Goal: Transaction & Acquisition: Purchase product/service

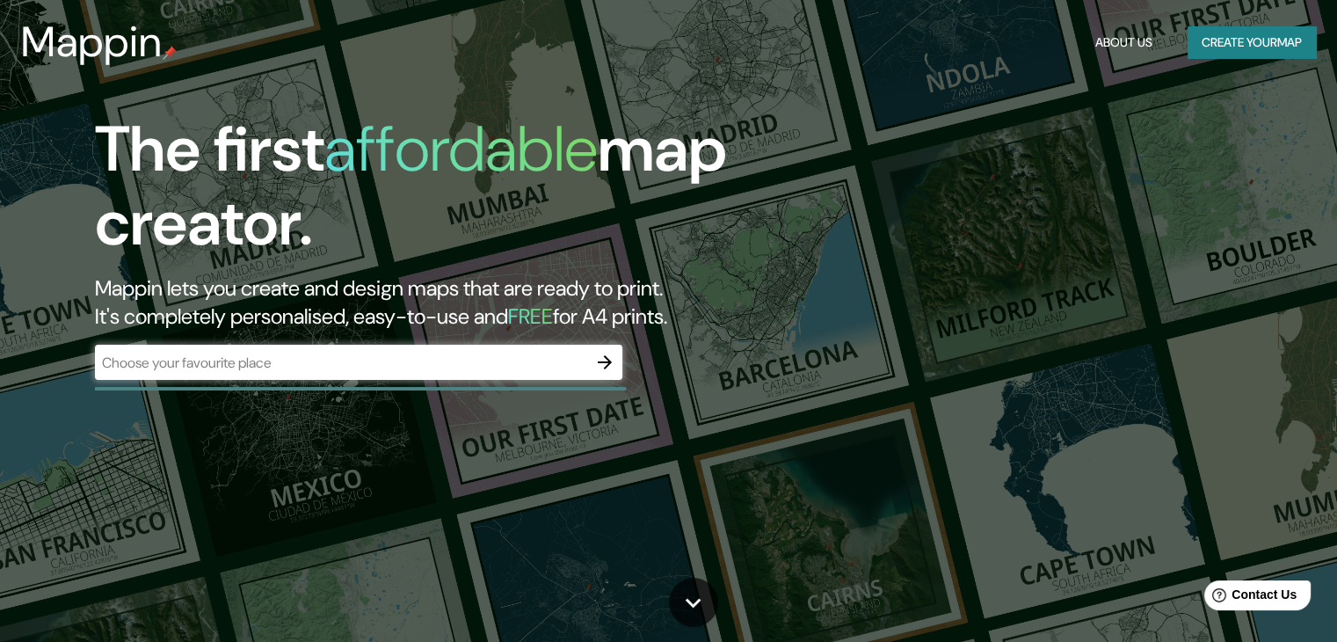
click at [373, 377] on div "​" at bounding box center [358, 362] width 527 height 35
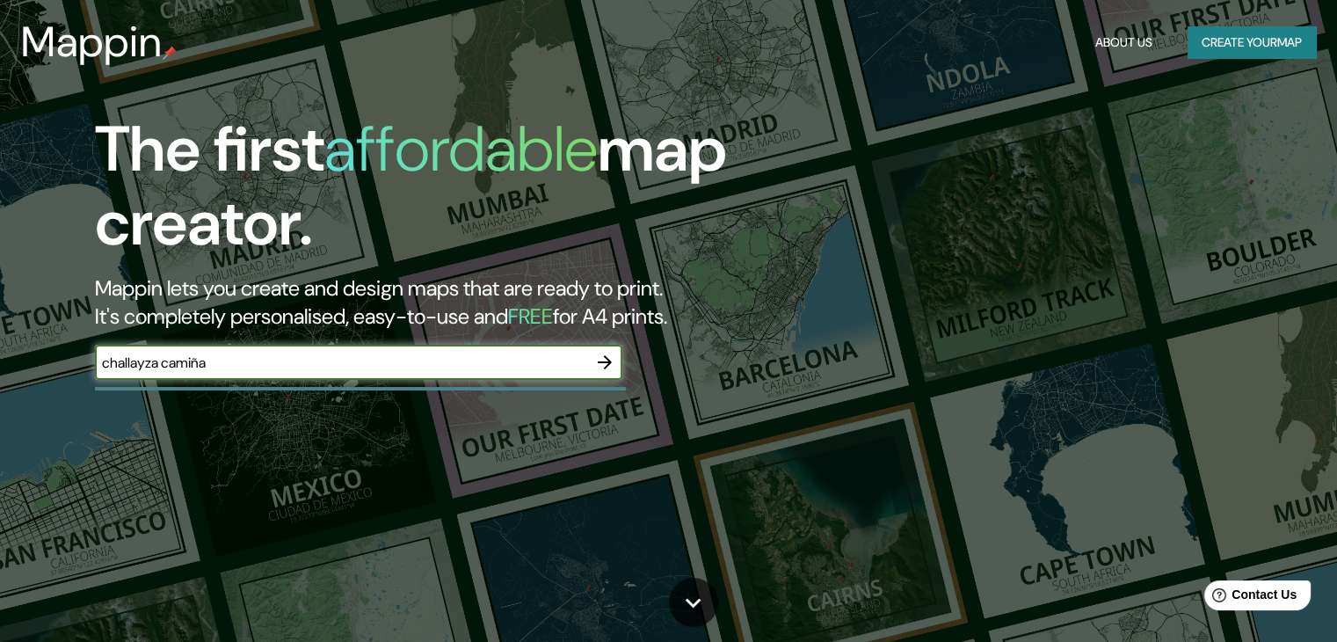
type input "challayza camiña"
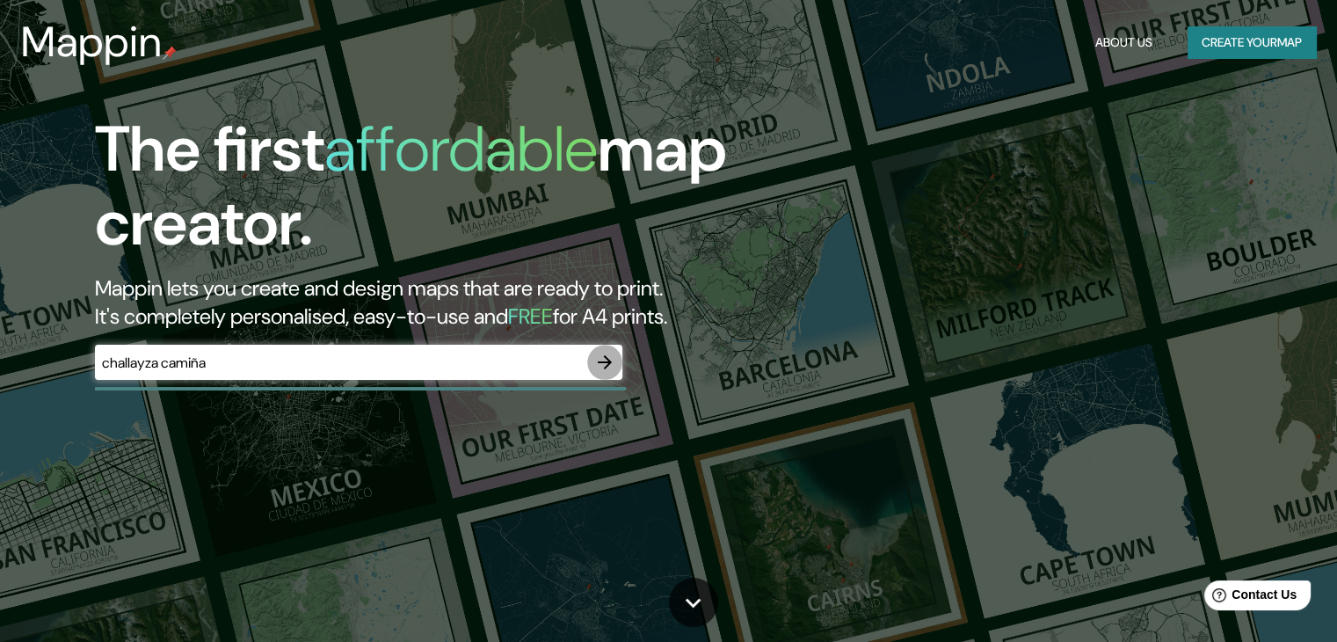
click at [607, 356] on icon "button" at bounding box center [604, 362] width 21 height 21
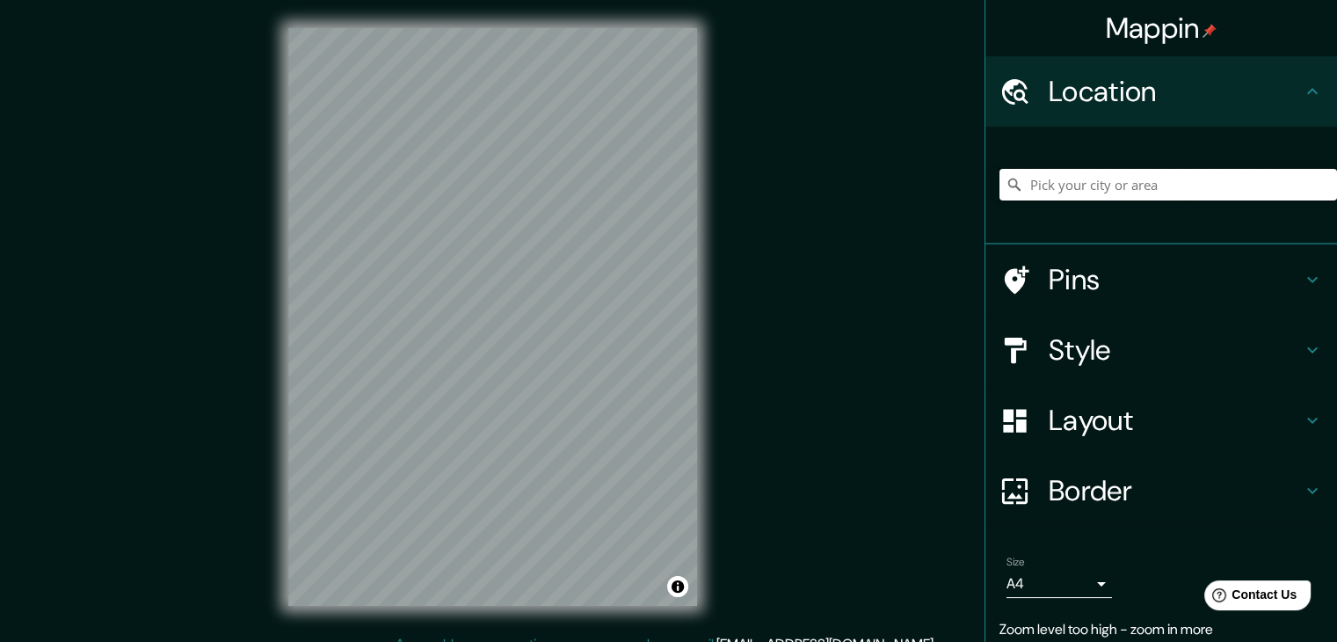
click at [1047, 185] on input "Pick your city or area" at bounding box center [1168, 185] width 338 height 32
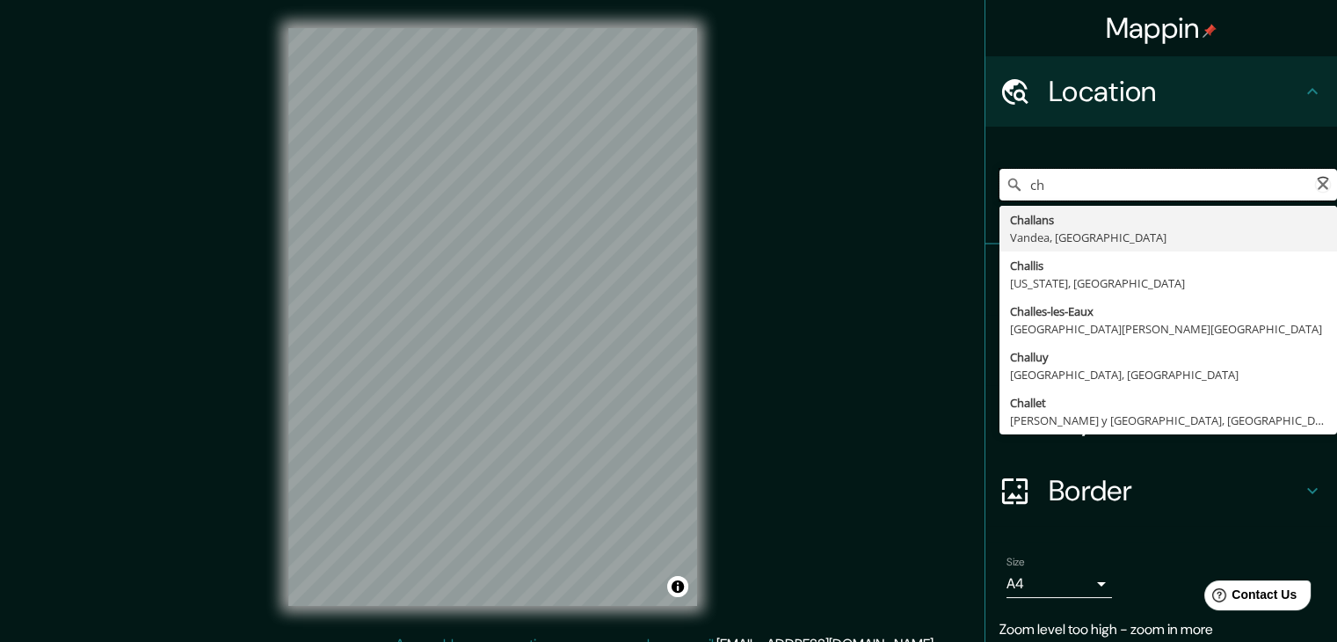
type input "c"
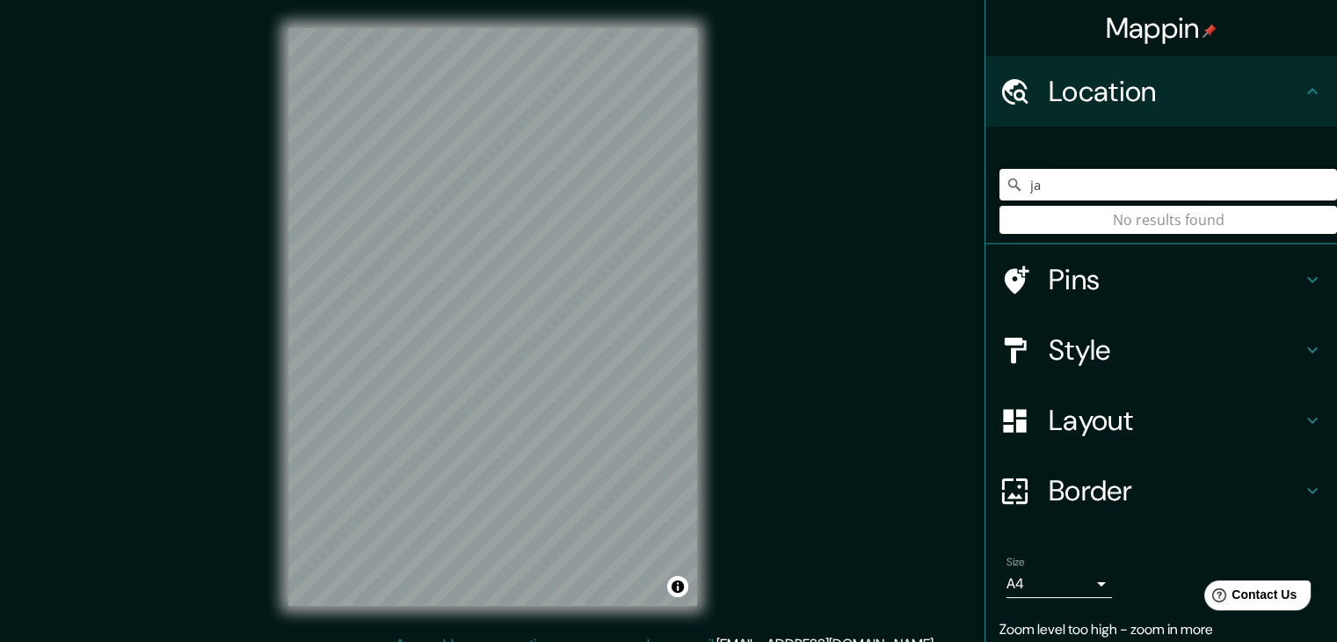
type input "j"
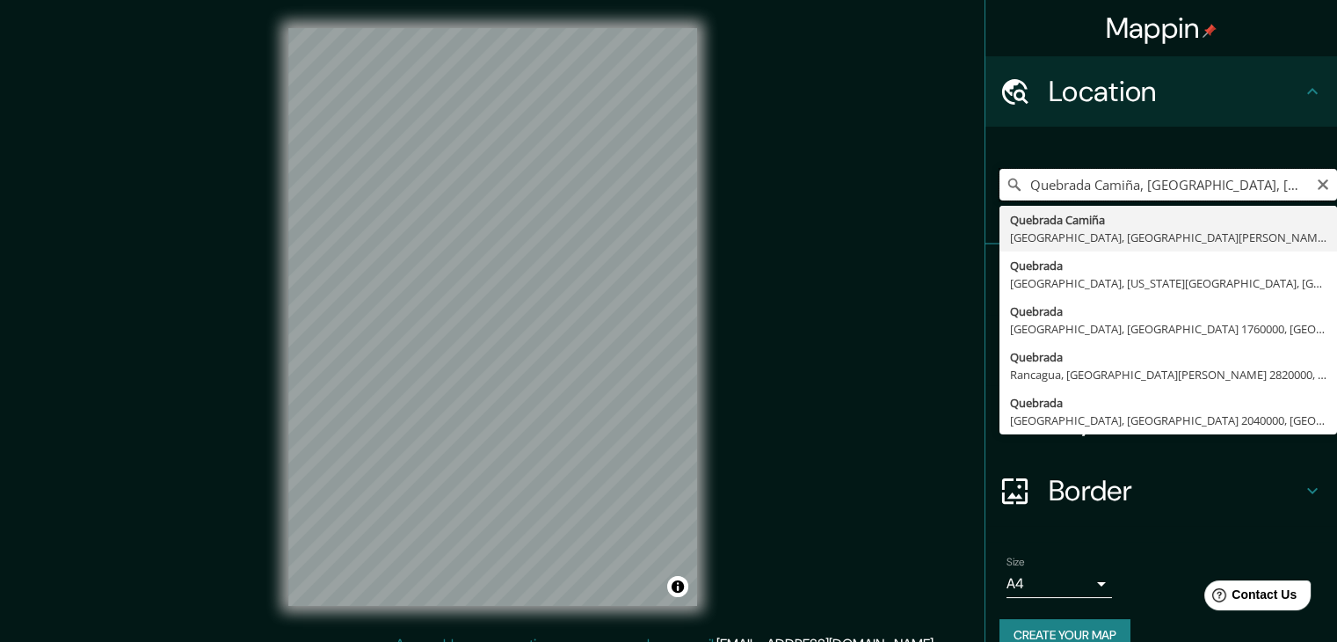
click at [1167, 184] on input "Quebrada Camiña, [GEOGRAPHIC_DATA], [GEOGRAPHIC_DATA][PERSON_NAME] 7910000, [GE…" at bounding box center [1168, 185] width 338 height 32
click at [1290, 188] on input "Quebrada Camiña, [GEOGRAPHIC_DATA], [GEOGRAPHIC_DATA][PERSON_NAME] 7910000, [GE…" at bounding box center [1168, 185] width 338 height 32
click at [1282, 186] on input "Quebrada Camiña, [GEOGRAPHIC_DATA], [GEOGRAPHIC_DATA][PERSON_NAME] 7910000, [GE…" at bounding box center [1168, 185] width 338 height 32
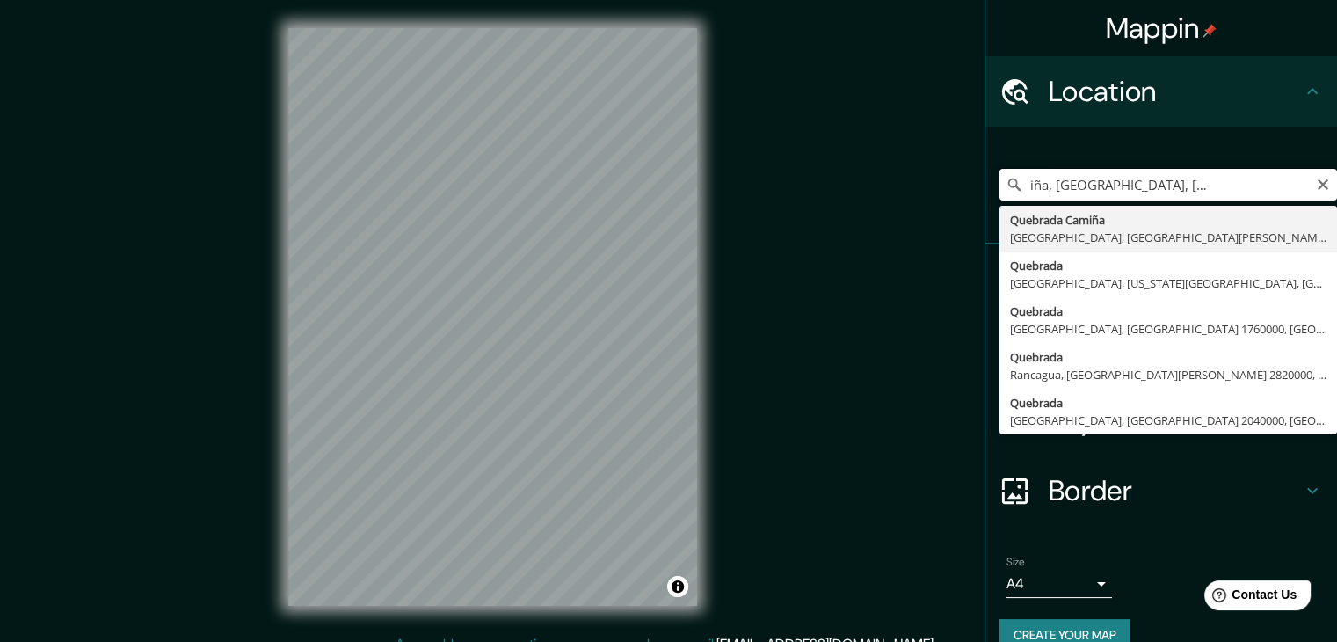
scroll to position [0, 211]
click at [1282, 188] on input "Quebrada Camiña, [GEOGRAPHIC_DATA], [GEOGRAPHIC_DATA][PERSON_NAME] 7910000, [GE…" at bounding box center [1168, 185] width 338 height 32
click at [1293, 189] on input "Quebrada Camiña, [GEOGRAPHIC_DATA], [GEOGRAPHIC_DATA][PERSON_NAME] 7910000, [GE…" at bounding box center [1168, 185] width 338 height 32
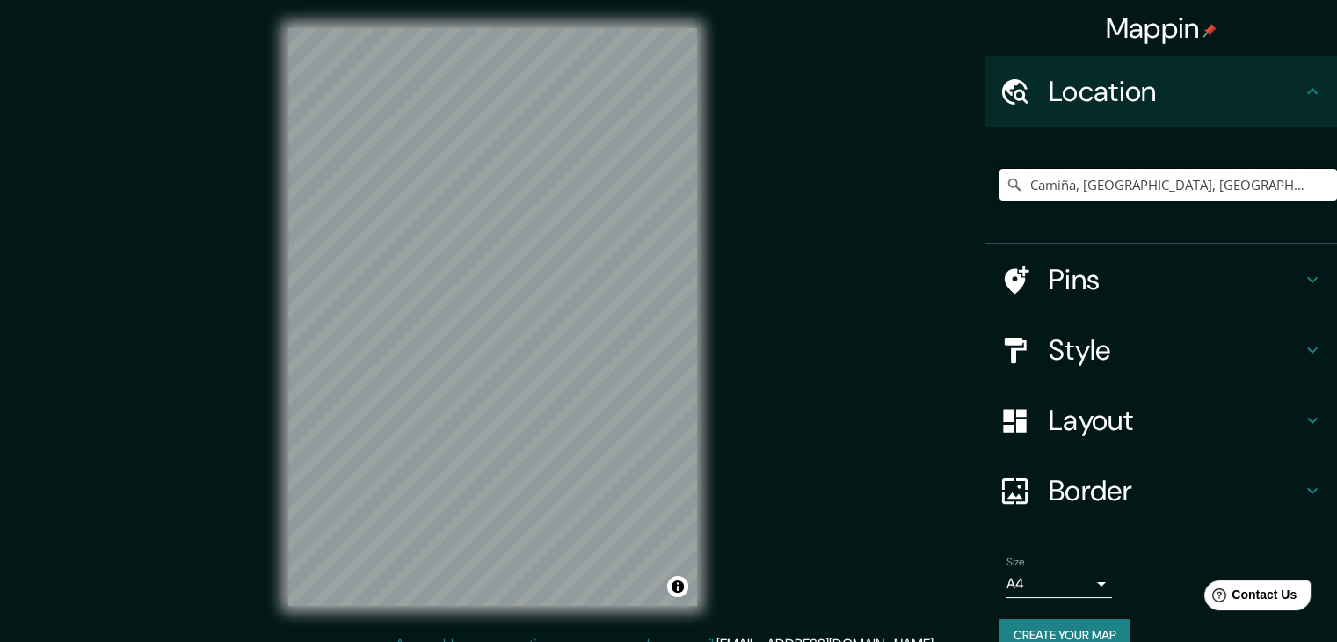
type input "Camiña, [GEOGRAPHIC_DATA], [GEOGRAPHIC_DATA]"
click at [1316, 190] on icon "Clear" at bounding box center [1323, 185] width 14 height 14
drag, startPoint x: 1192, startPoint y: 179, endPoint x: 1308, endPoint y: 198, distance: 117.5
click at [1308, 198] on input "Camino De Chanderoux, [GEOGRAPHIC_DATA], [GEOGRAPHIC_DATA]" at bounding box center [1168, 185] width 338 height 32
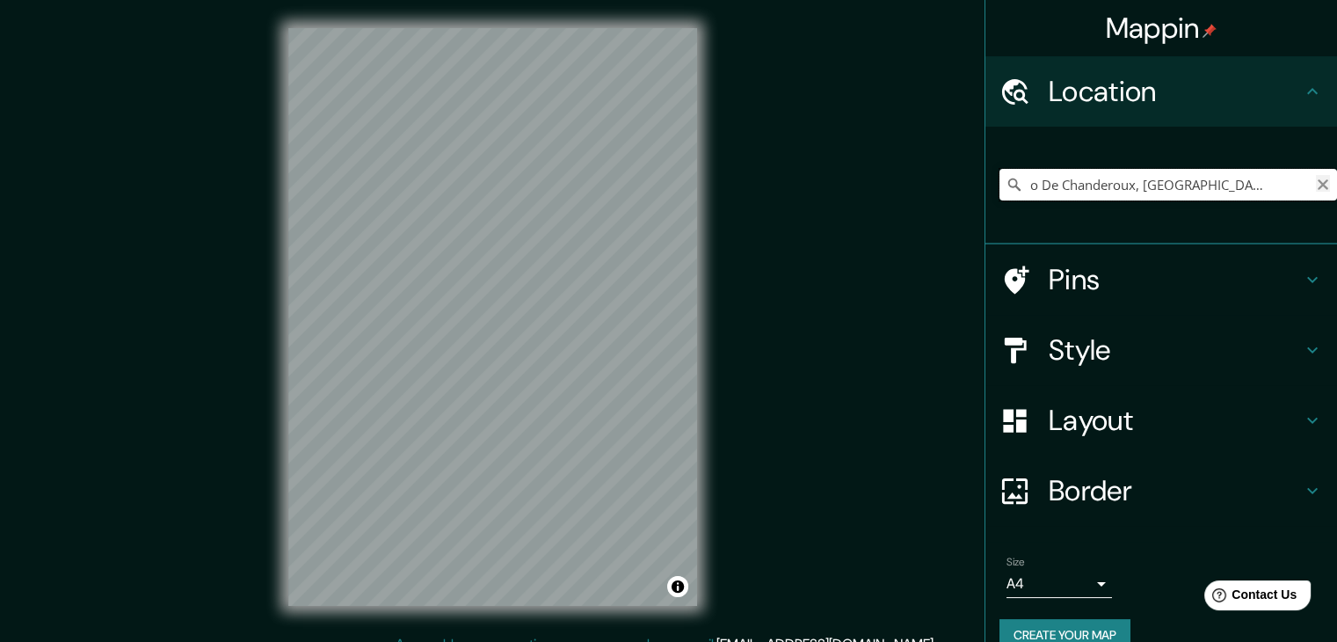
type input "Camino De Chanderoux, [GEOGRAPHIC_DATA], [GEOGRAPHIC_DATA]"
click at [1318, 180] on icon "Clear" at bounding box center [1323, 184] width 11 height 11
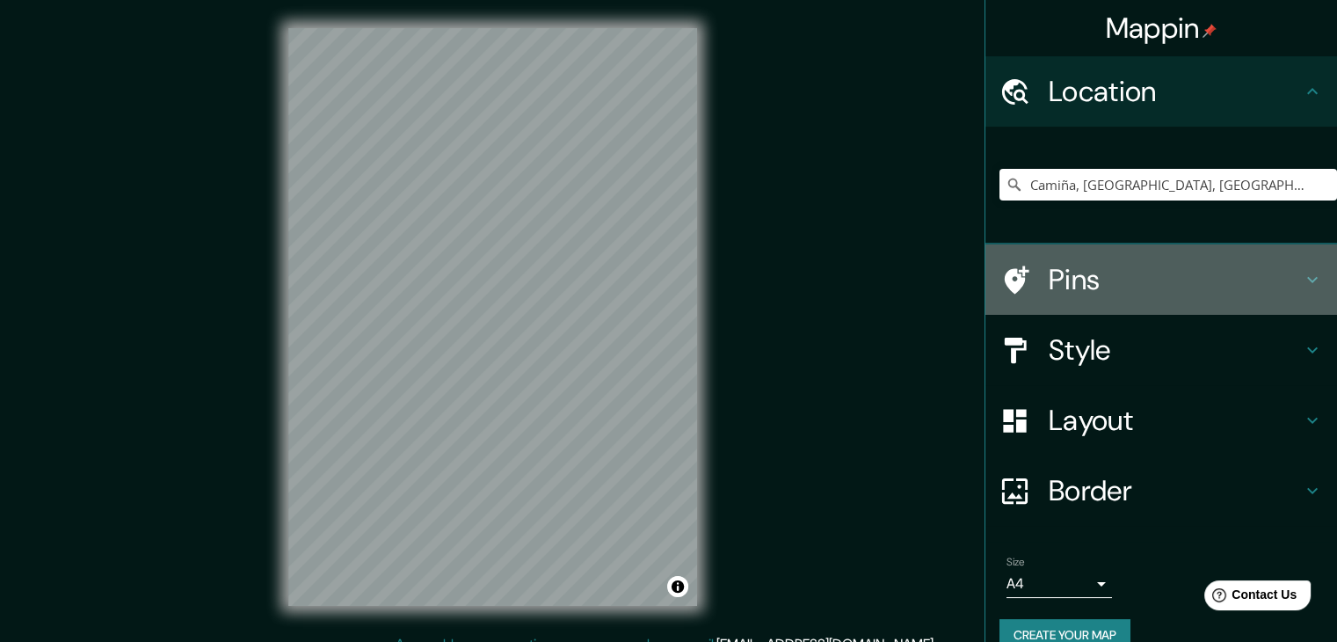
click at [1134, 278] on h4 "Pins" at bounding box center [1175, 279] width 253 height 35
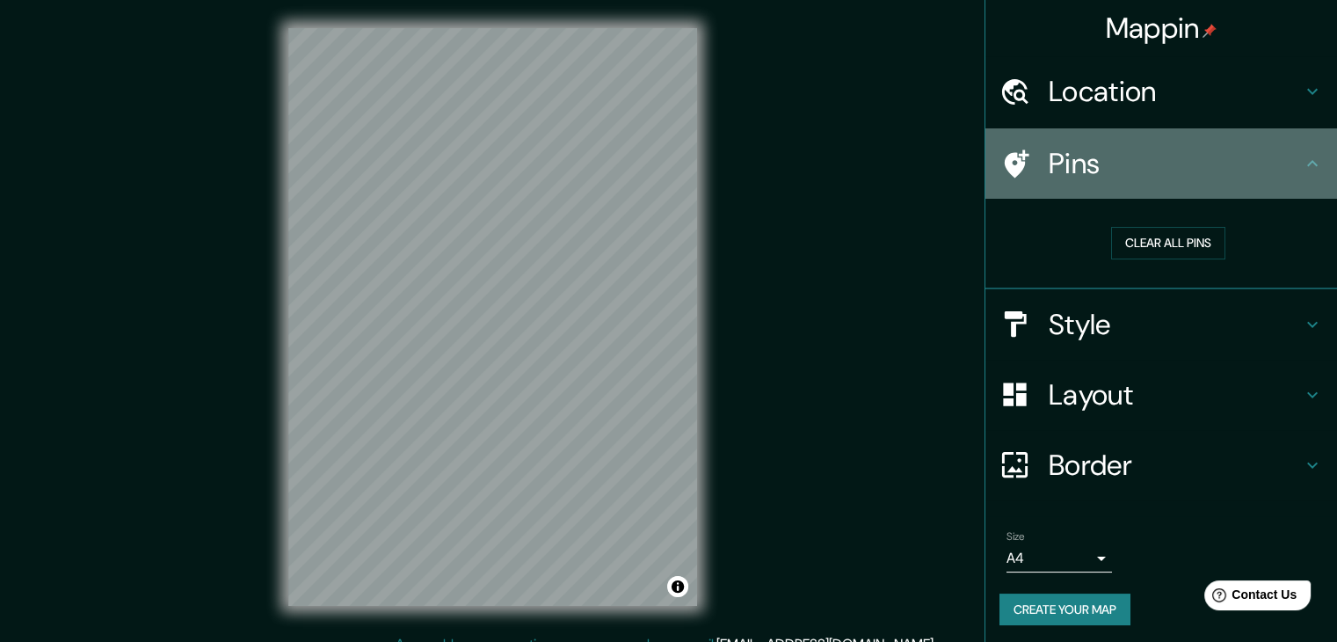
click at [1201, 161] on h4 "Pins" at bounding box center [1175, 163] width 253 height 35
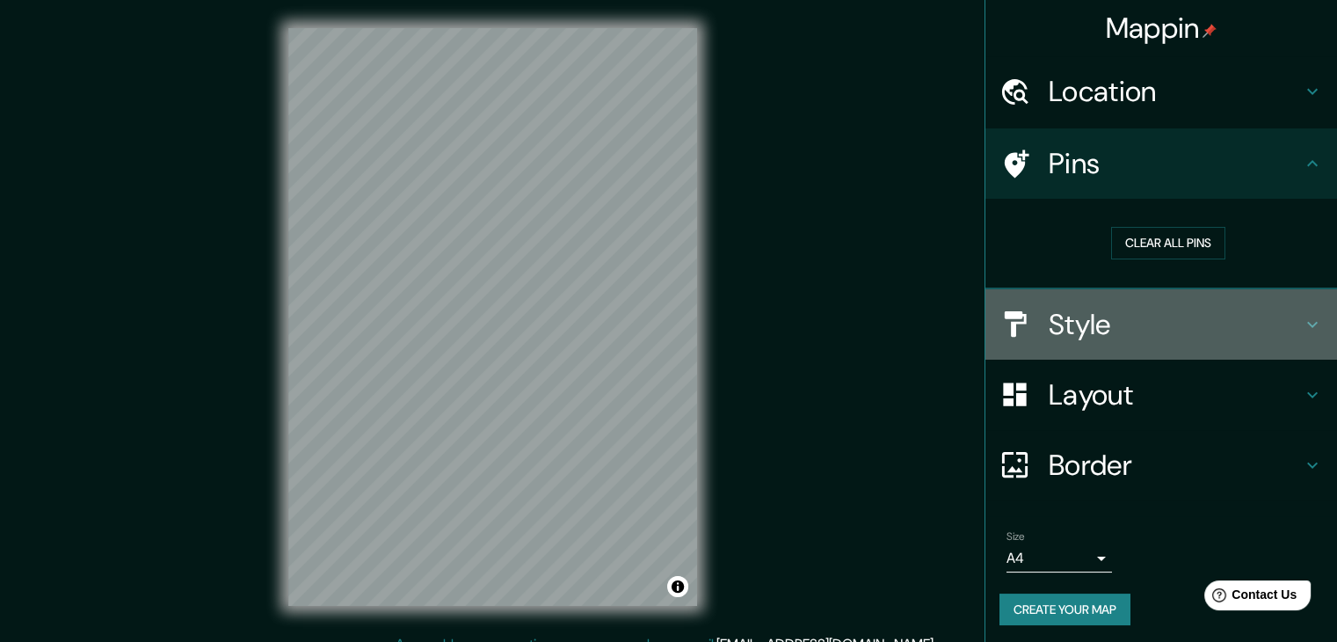
click at [1147, 302] on div "Style" at bounding box center [1161, 324] width 352 height 70
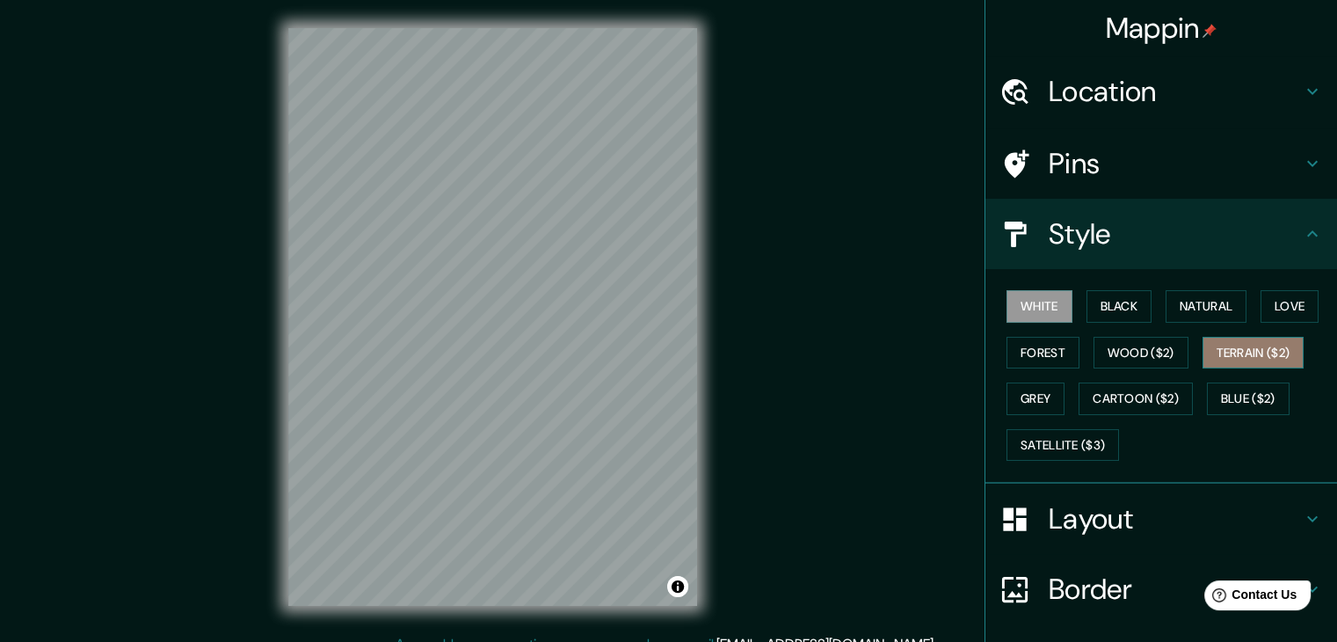
click at [1206, 355] on button "Terrain ($2)" at bounding box center [1253, 353] width 102 height 33
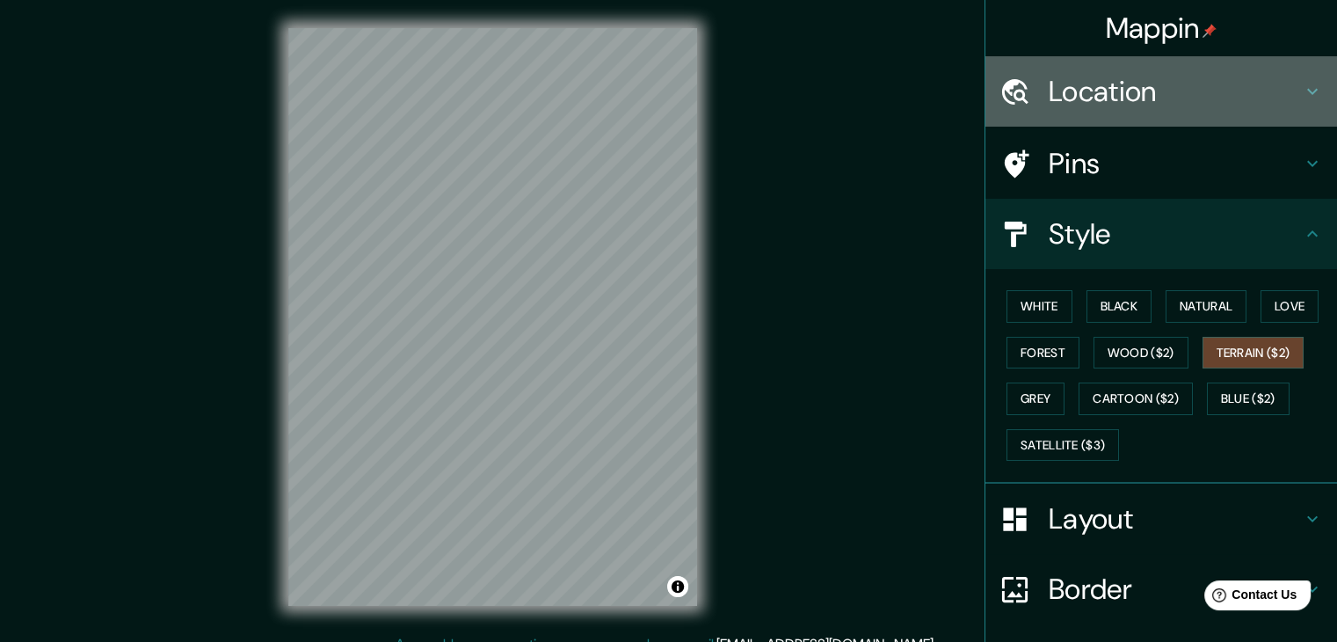
click at [1188, 85] on h4 "Location" at bounding box center [1175, 91] width 253 height 35
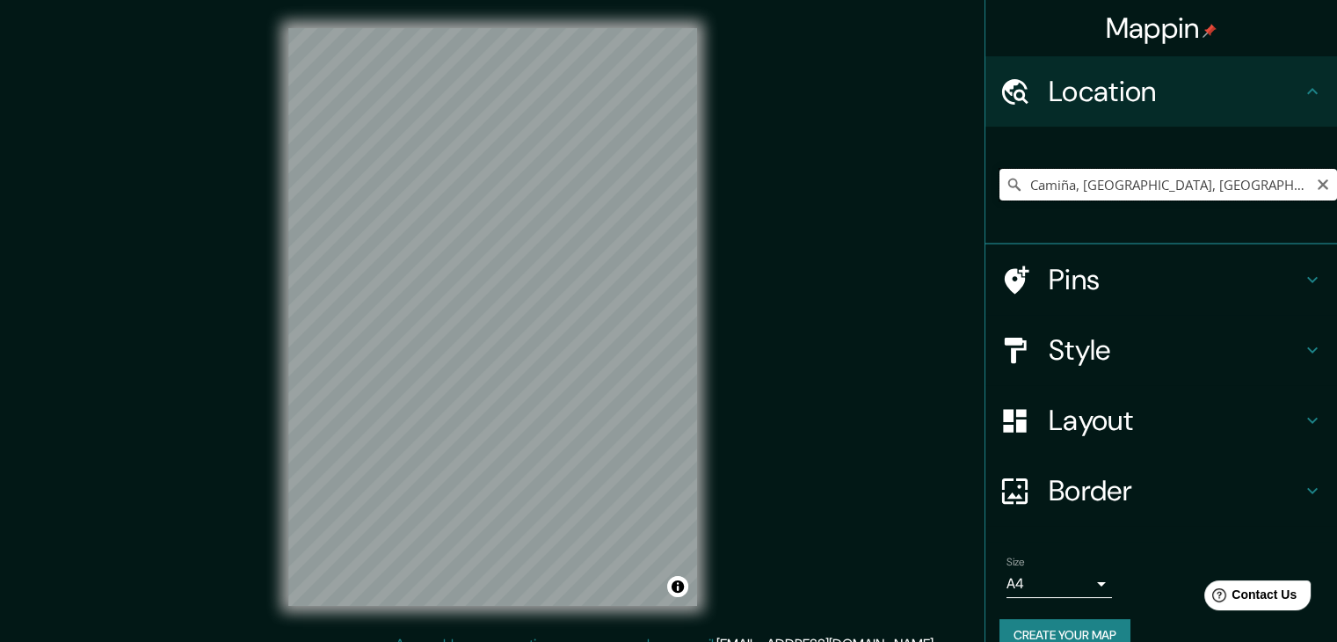
click at [1269, 171] on input "Camiña, [GEOGRAPHIC_DATA], [GEOGRAPHIC_DATA]" at bounding box center [1168, 185] width 338 height 32
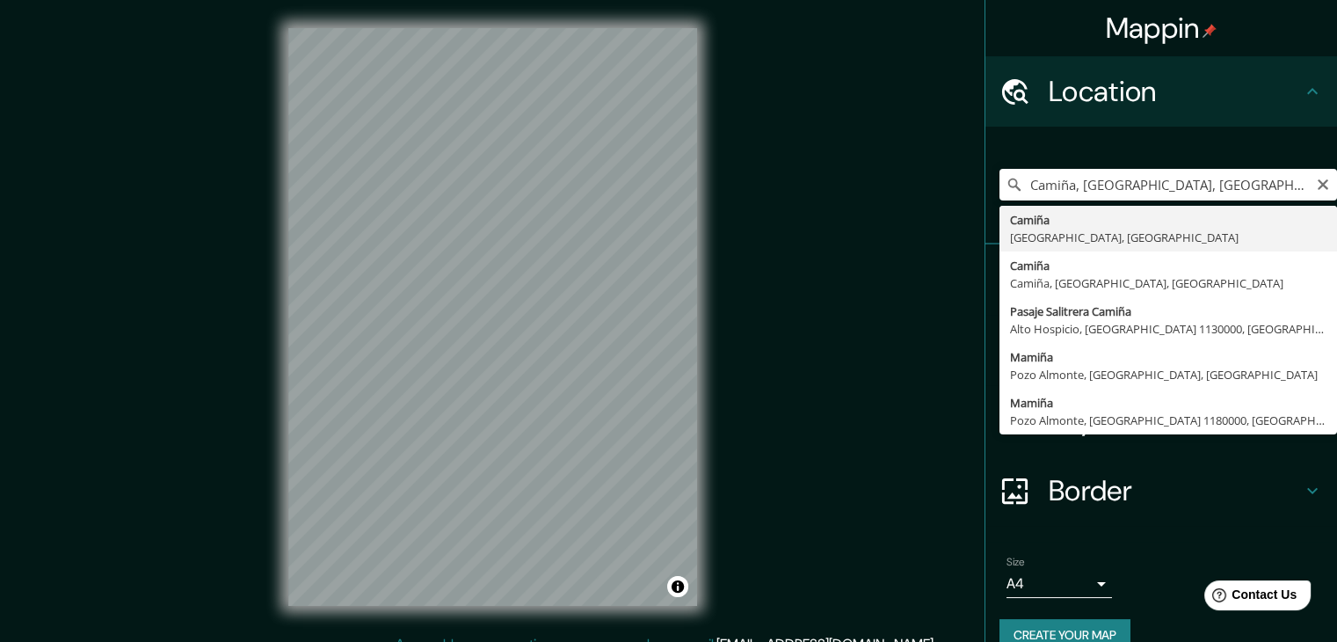
type input "Camiña, [GEOGRAPHIC_DATA], [GEOGRAPHIC_DATA]"
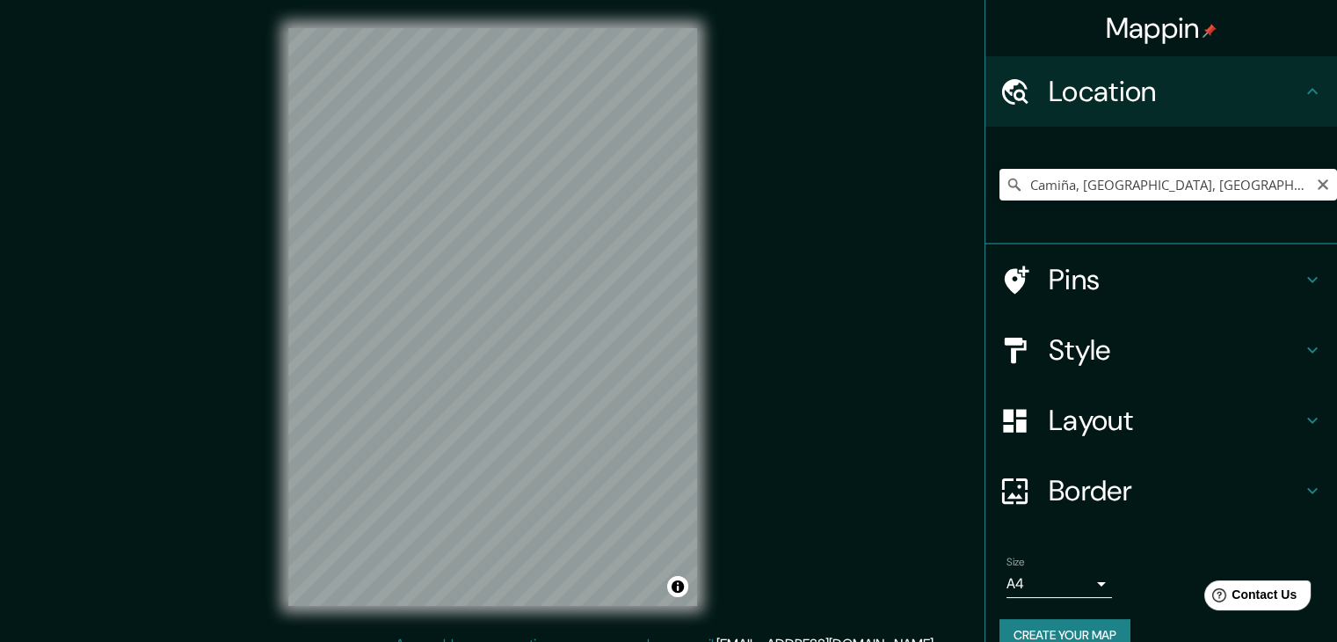
click at [1124, 484] on h4 "Border" at bounding box center [1175, 490] width 253 height 35
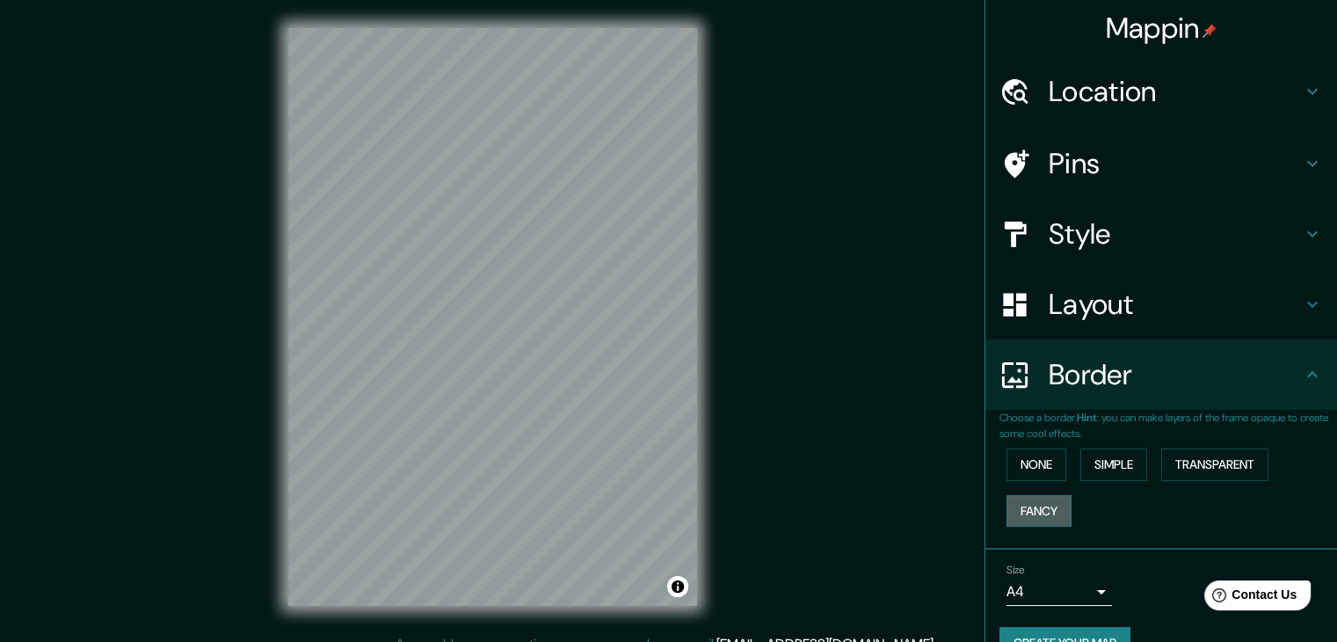
click at [1022, 500] on button "Fancy" at bounding box center [1038, 511] width 65 height 33
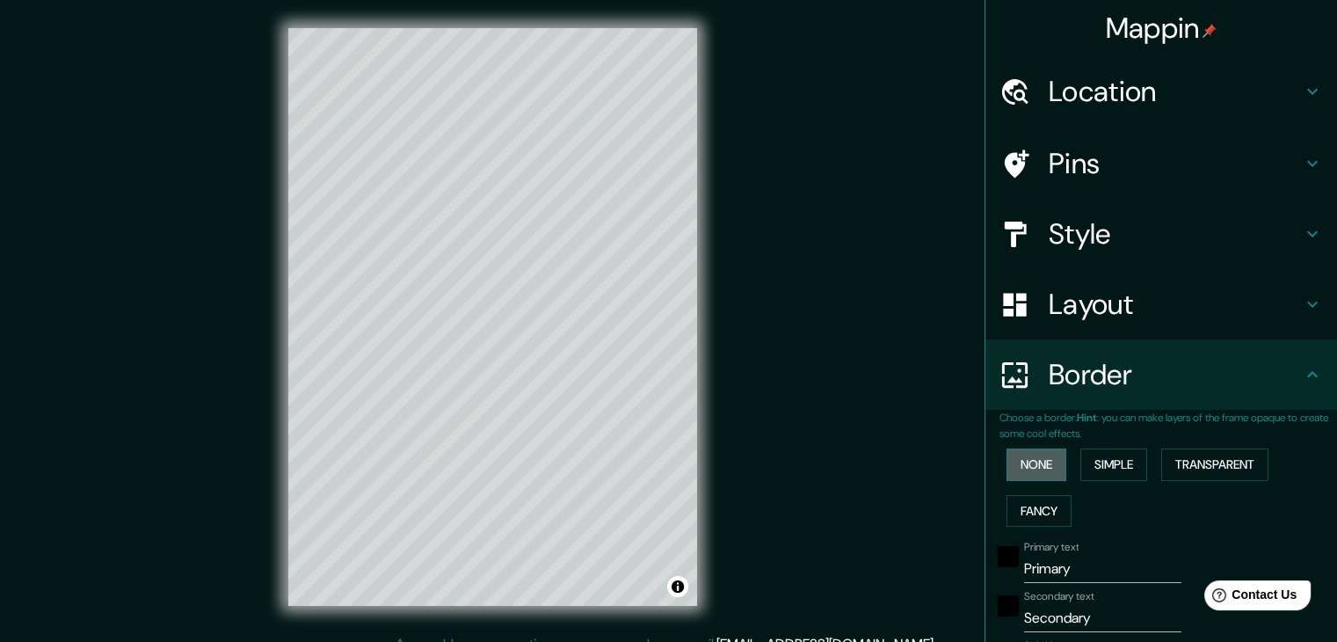
click at [1033, 471] on button "None" at bounding box center [1036, 464] width 60 height 33
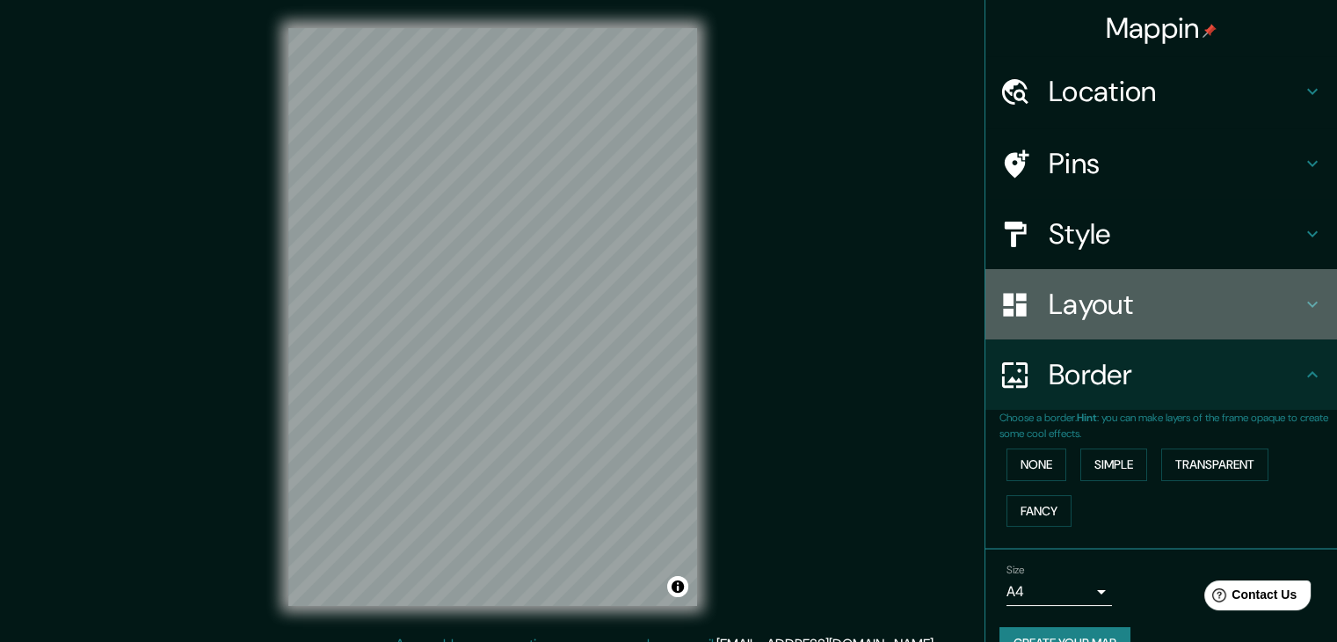
click at [1102, 309] on h4 "Layout" at bounding box center [1175, 304] width 253 height 35
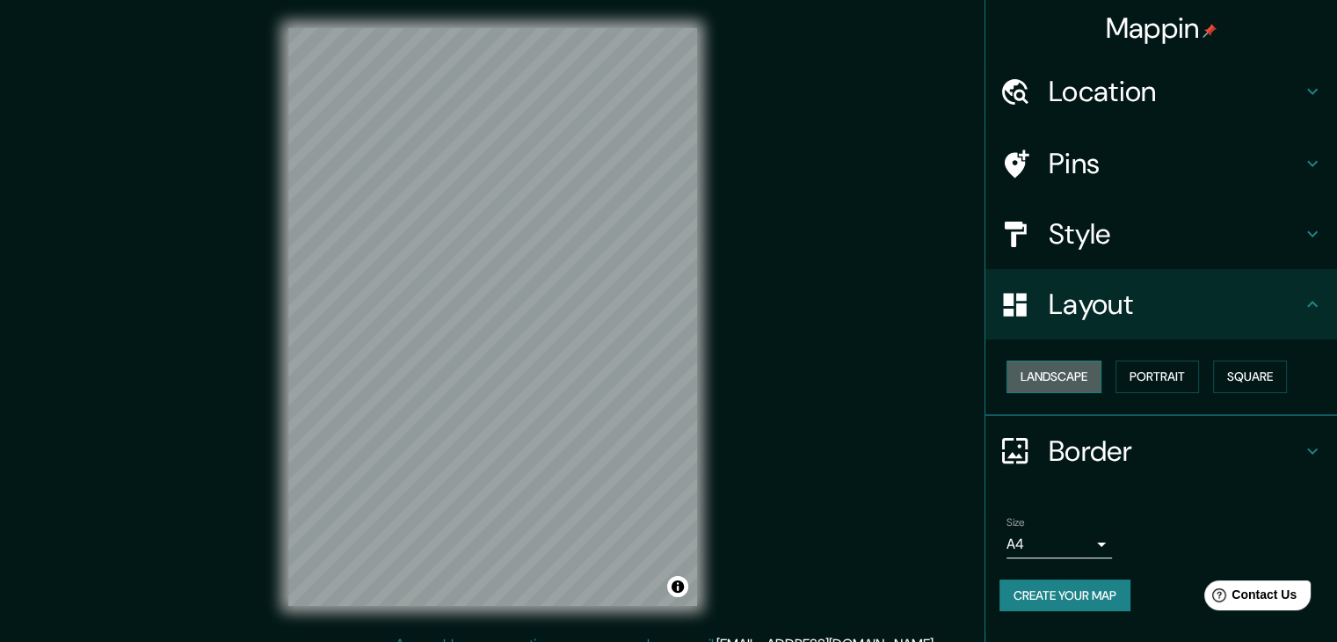
click at [1086, 372] on button "Landscape" at bounding box center [1053, 376] width 95 height 33
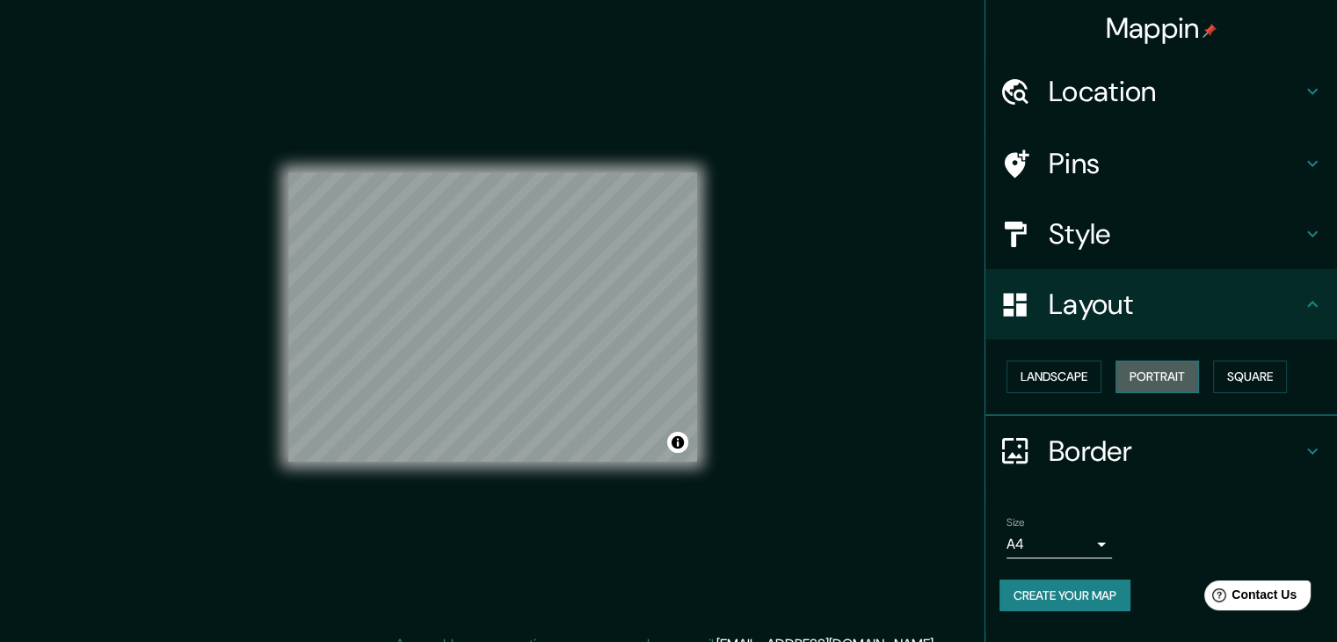
click at [1153, 381] on button "Portrait" at bounding box center [1157, 376] width 84 height 33
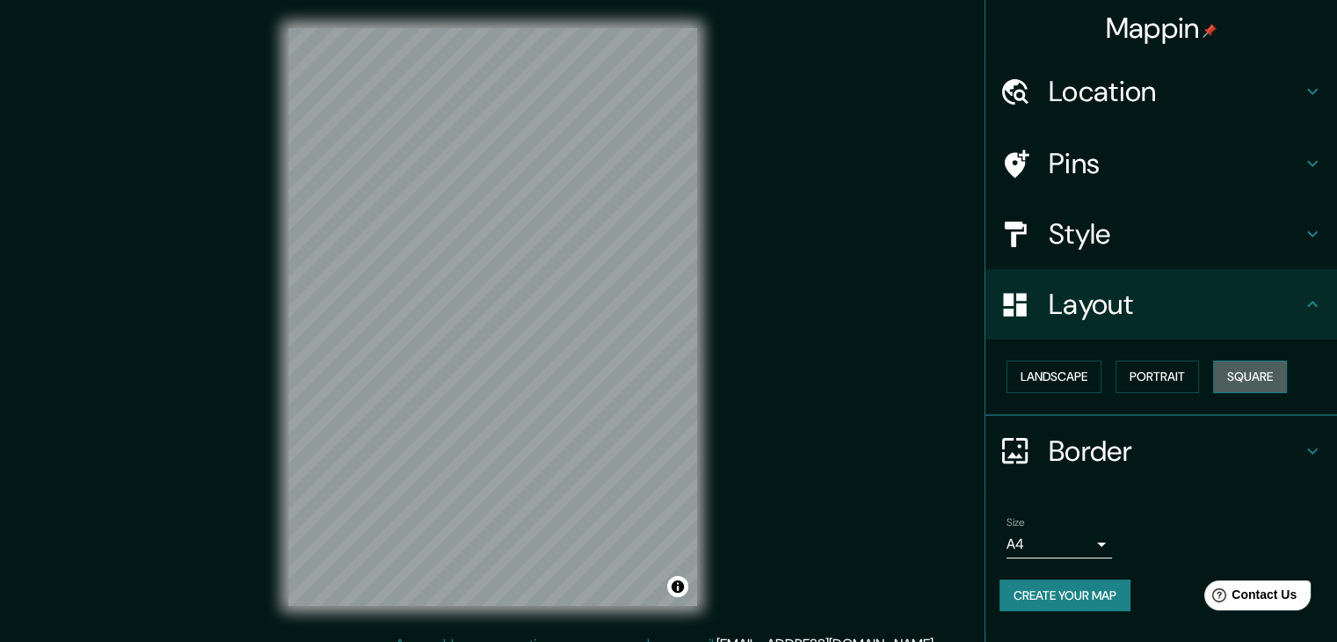
click at [1237, 372] on button "Square" at bounding box center [1250, 376] width 74 height 33
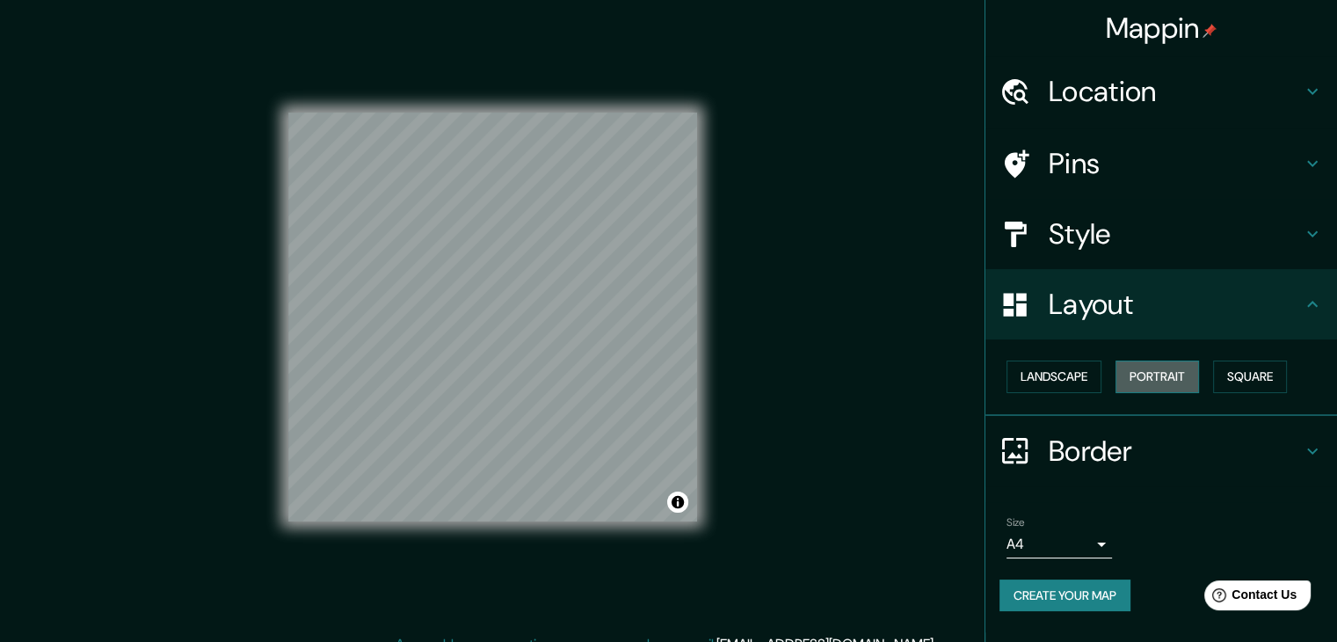
click at [1157, 373] on button "Portrait" at bounding box center [1157, 376] width 84 height 33
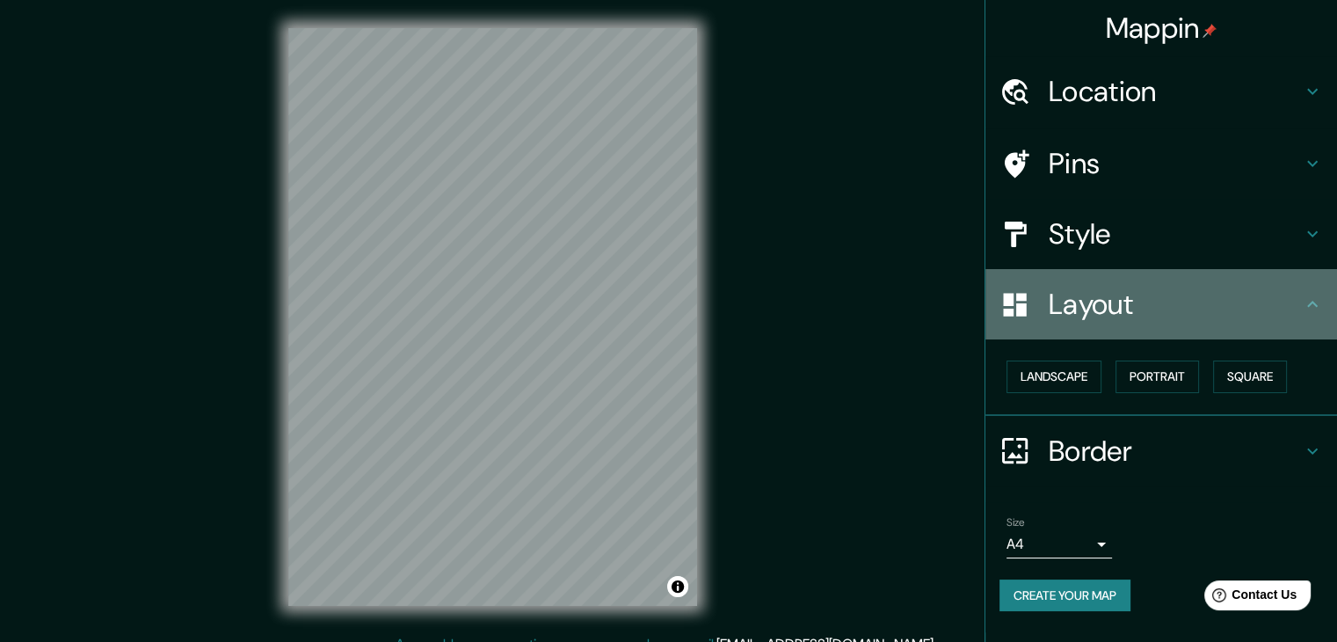
click at [1173, 316] on h4 "Layout" at bounding box center [1175, 304] width 253 height 35
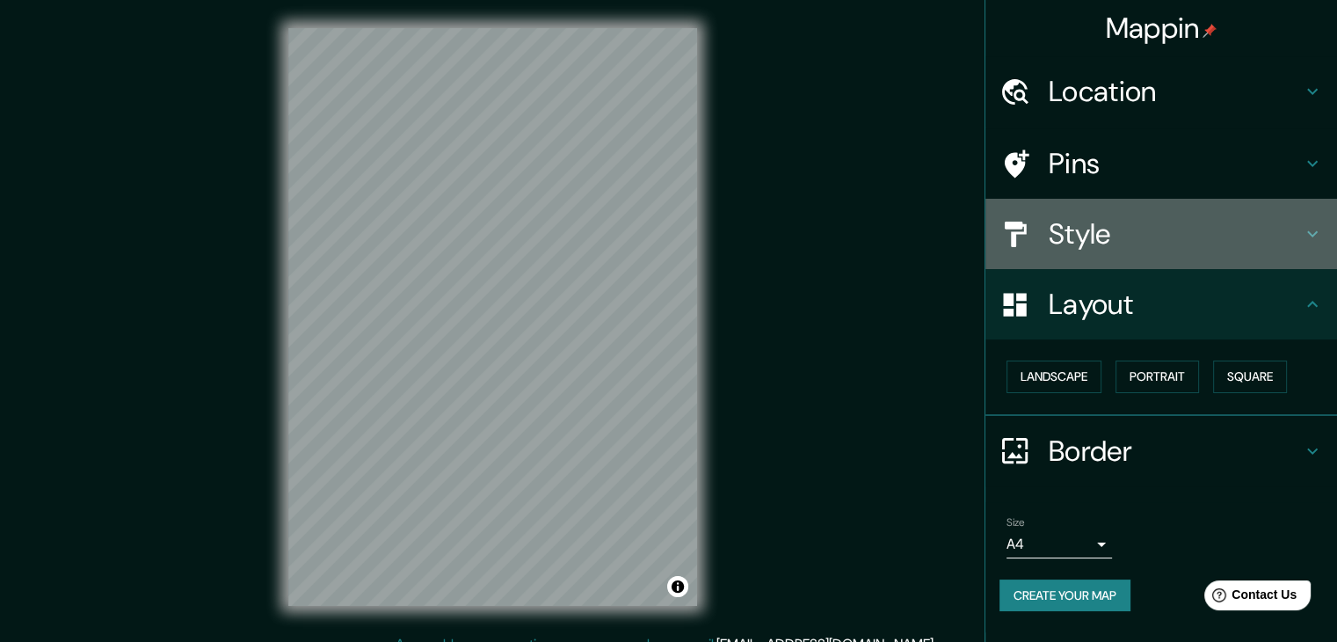
click at [1150, 216] on h4 "Style" at bounding box center [1175, 233] width 253 height 35
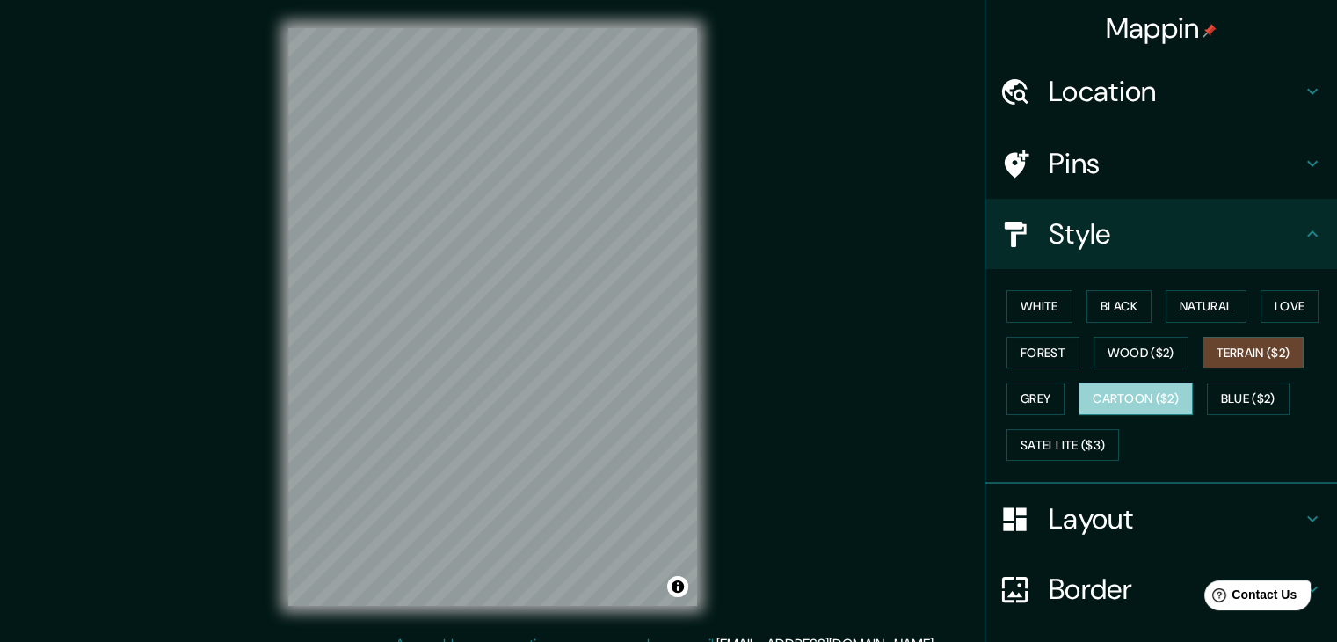
click at [1111, 394] on button "Cartoon ($2)" at bounding box center [1136, 398] width 114 height 33
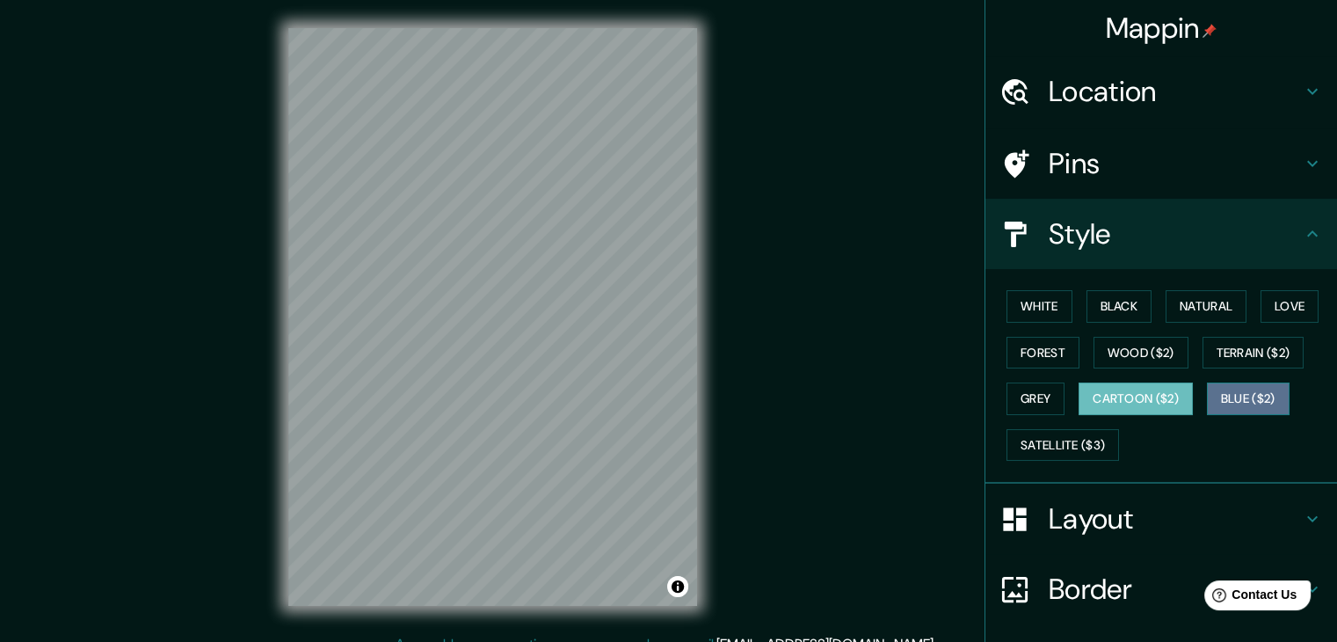
click at [1233, 393] on button "Blue ($2)" at bounding box center [1248, 398] width 83 height 33
click at [1150, 396] on button "Cartoon ($2)" at bounding box center [1136, 398] width 114 height 33
click at [1235, 382] on button "Blue ($2)" at bounding box center [1248, 398] width 83 height 33
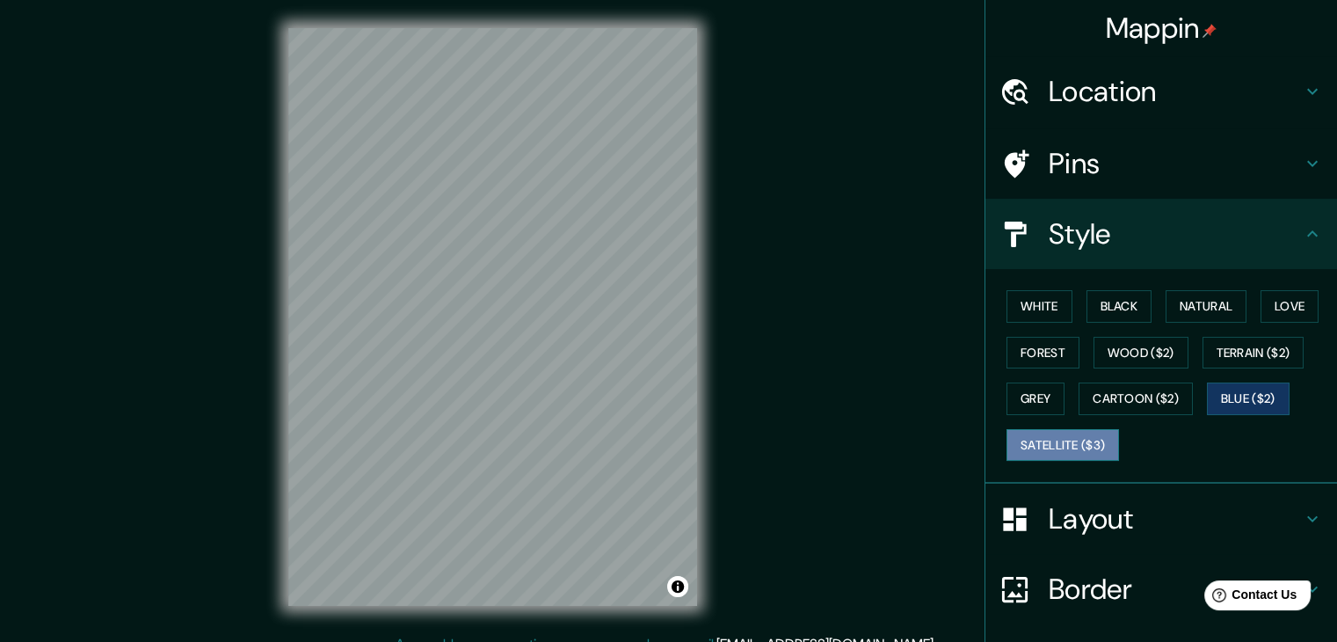
click at [1048, 445] on button "Satellite ($3)" at bounding box center [1062, 445] width 113 height 33
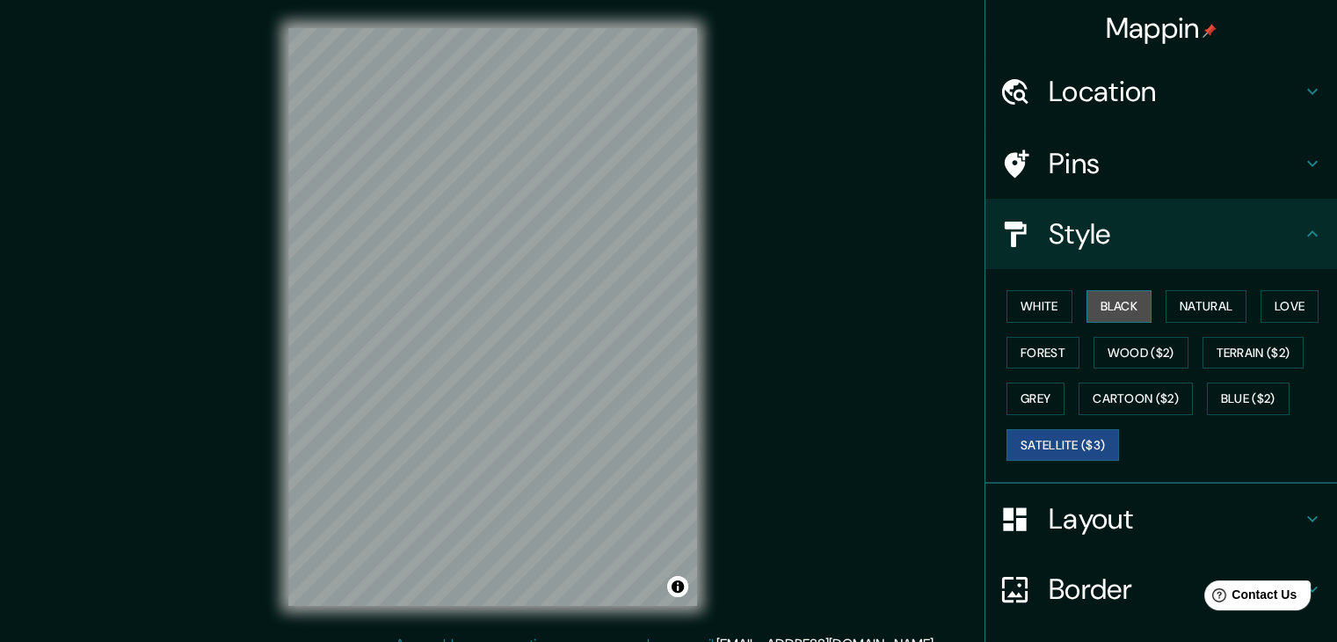
click at [1118, 303] on button "Black" at bounding box center [1119, 306] width 66 height 33
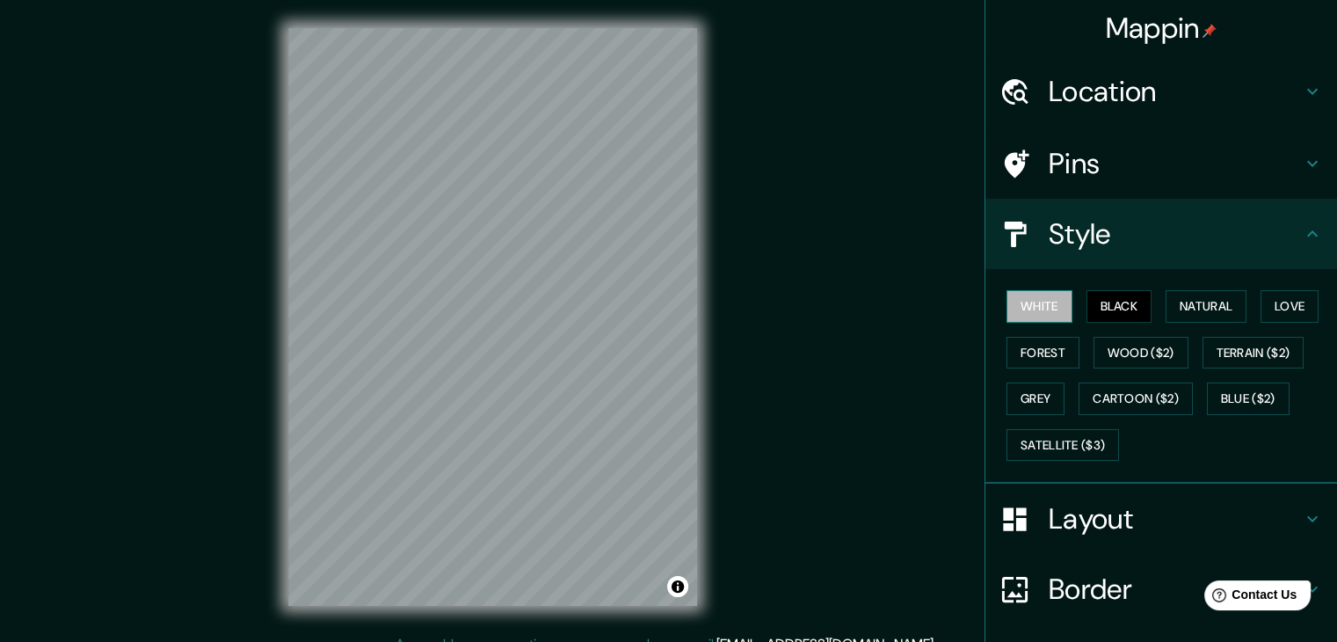
click at [1016, 301] on button "White" at bounding box center [1039, 306] width 66 height 33
click at [1171, 312] on button "Natural" at bounding box center [1206, 306] width 81 height 33
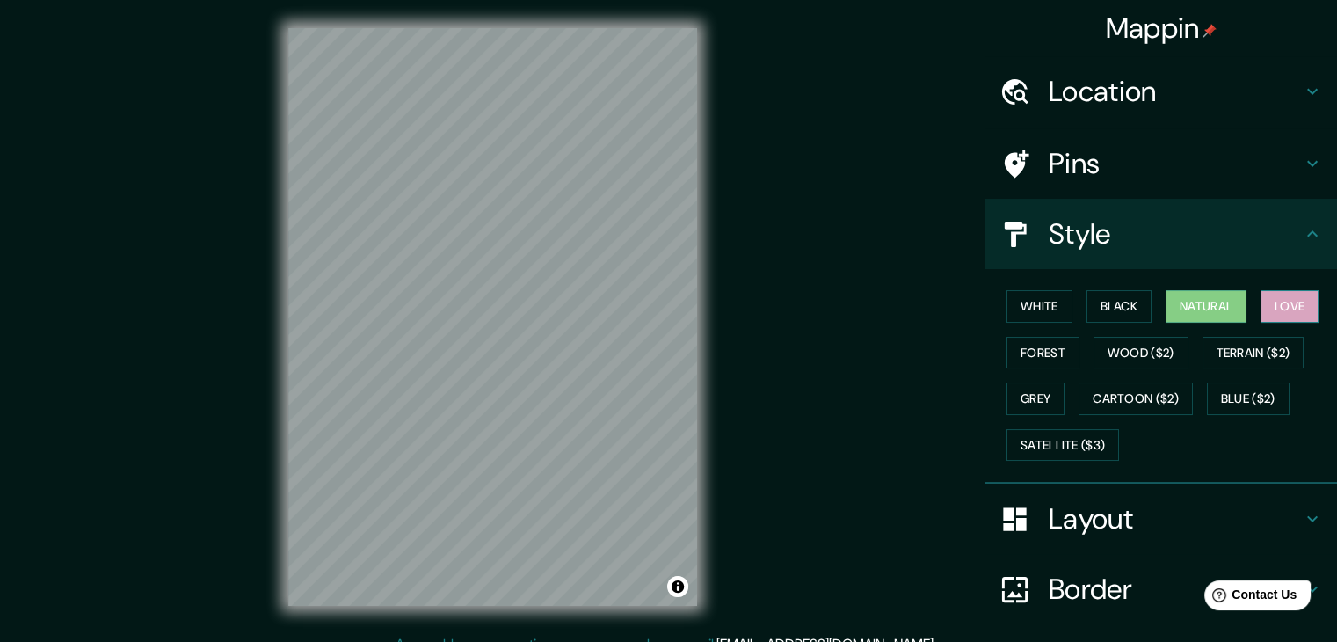
click at [1278, 311] on button "Love" at bounding box center [1289, 306] width 58 height 33
click at [1010, 349] on button "Forest" at bounding box center [1042, 353] width 73 height 33
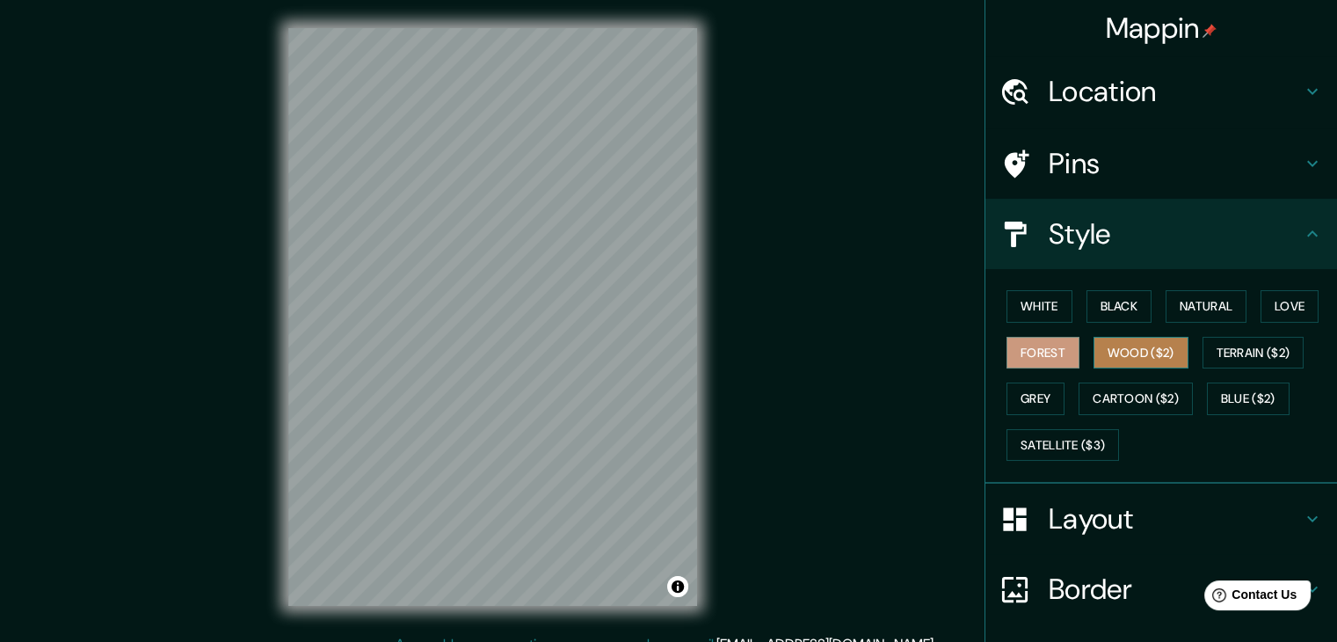
click at [1118, 357] on button "Wood ($2)" at bounding box center [1140, 353] width 95 height 33
click at [1139, 0] on html "Mappin Location [GEOGRAPHIC_DATA], [GEOGRAPHIC_DATA], [GEOGRAPHIC_DATA] Pins St…" at bounding box center [668, 321] width 1337 height 642
click at [927, 85] on div "Mappin Location [GEOGRAPHIC_DATA], [GEOGRAPHIC_DATA], [GEOGRAPHIC_DATA] Pins St…" at bounding box center [668, 331] width 1337 height 662
click at [893, 211] on div "Mappin Location [GEOGRAPHIC_DATA], [GEOGRAPHIC_DATA], [GEOGRAPHIC_DATA] Pins St…" at bounding box center [668, 331] width 1337 height 662
click at [229, 585] on div "Mappin Location [GEOGRAPHIC_DATA], [GEOGRAPHIC_DATA], [GEOGRAPHIC_DATA] Pins St…" at bounding box center [668, 331] width 1337 height 662
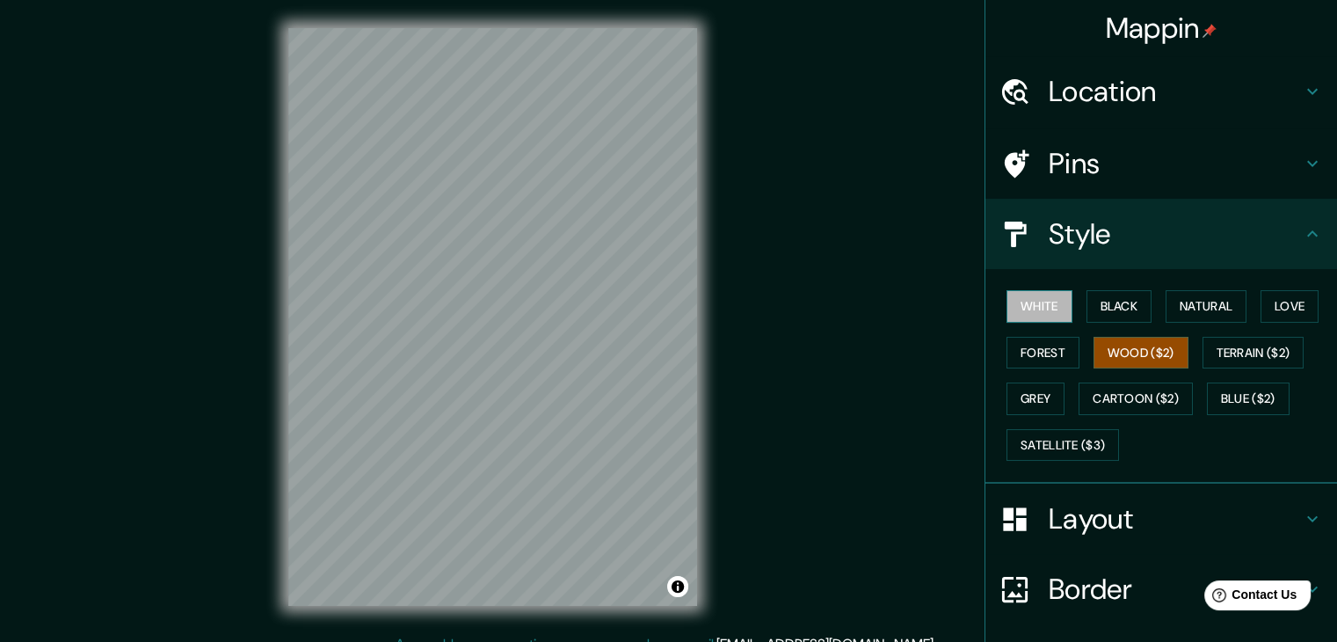
click at [1041, 309] on button "White" at bounding box center [1039, 306] width 66 height 33
click at [280, 641] on html "Mappin Location [GEOGRAPHIC_DATA], [GEOGRAPHIC_DATA], [GEOGRAPHIC_DATA] Pins St…" at bounding box center [668, 321] width 1337 height 642
click at [152, 562] on div "Mappin Location [GEOGRAPHIC_DATA], [GEOGRAPHIC_DATA], [GEOGRAPHIC_DATA] Pins St…" at bounding box center [668, 331] width 1337 height 662
click at [291, 614] on div "© Mapbox © OpenStreetMap Improve this map" at bounding box center [492, 317] width 465 height 634
click at [1035, 403] on button "Grey" at bounding box center [1035, 398] width 58 height 33
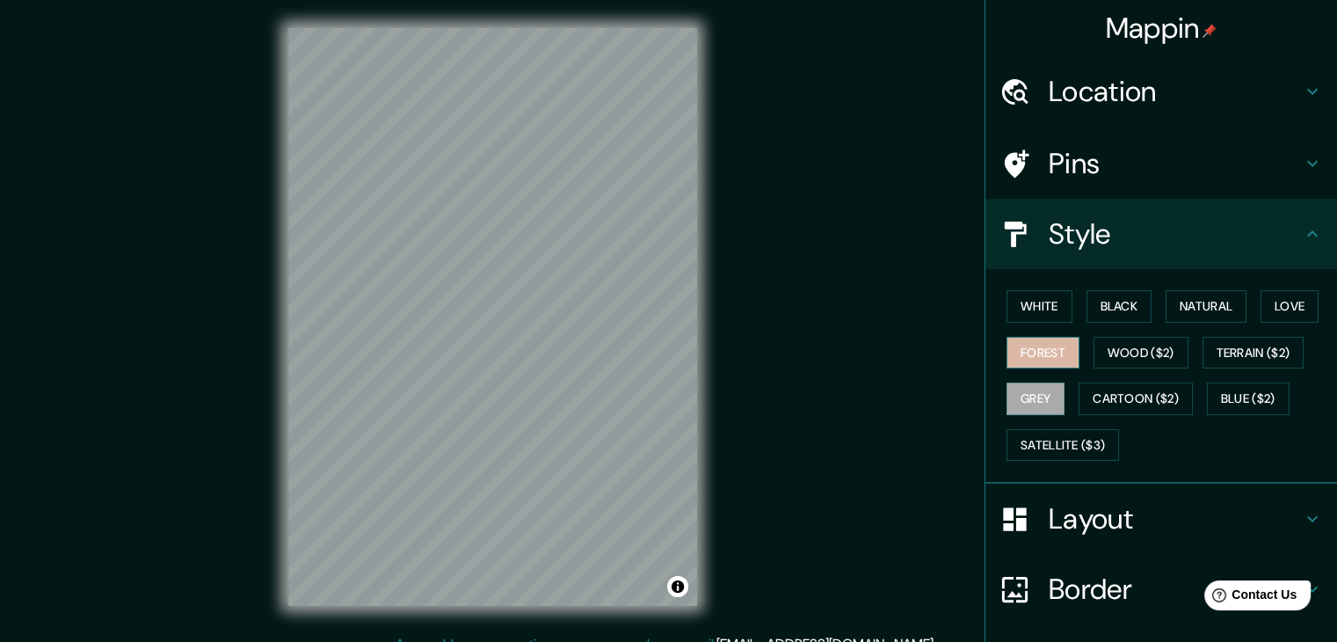
click at [1042, 351] on button "Forest" at bounding box center [1042, 353] width 73 height 33
click at [1166, 342] on button "Wood ($2)" at bounding box center [1140, 353] width 95 height 33
click at [1246, 368] on div "White Black Natural Love Forest Wood ($2) Terrain ($2) Grey Cartoon ($2) Blue (…" at bounding box center [1168, 375] width 338 height 185
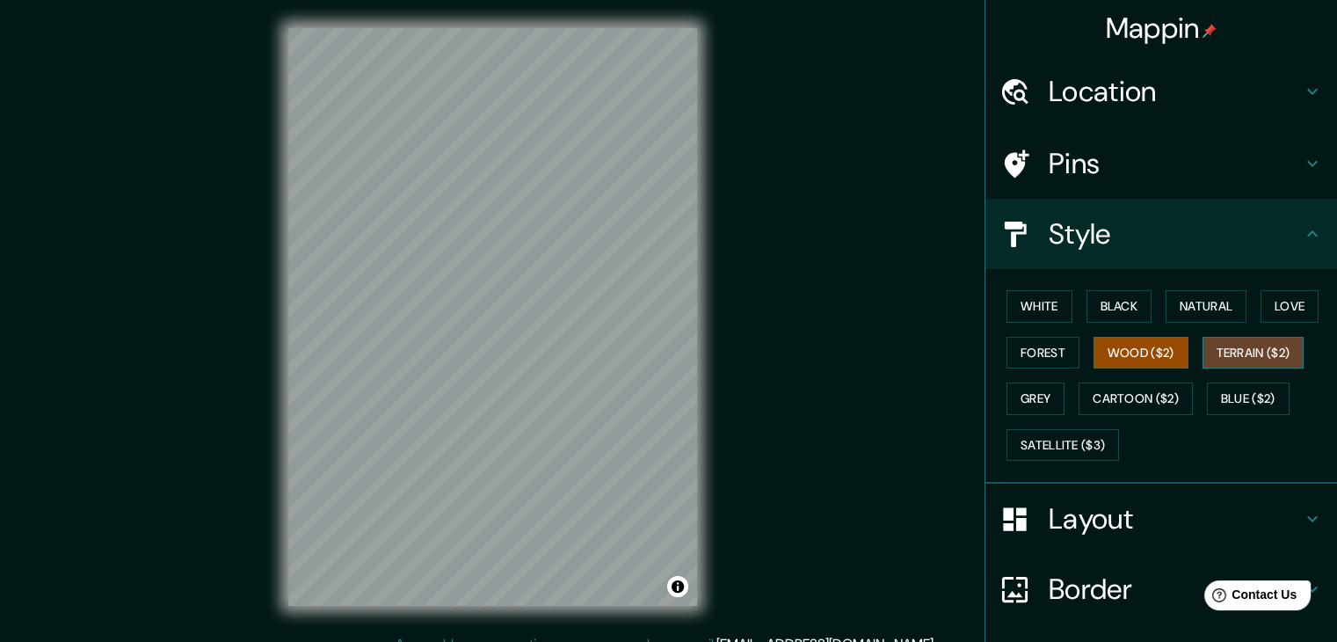
click at [1247, 352] on button "Terrain ($2)" at bounding box center [1253, 353] width 102 height 33
click at [1285, 307] on button "Love" at bounding box center [1289, 306] width 58 height 33
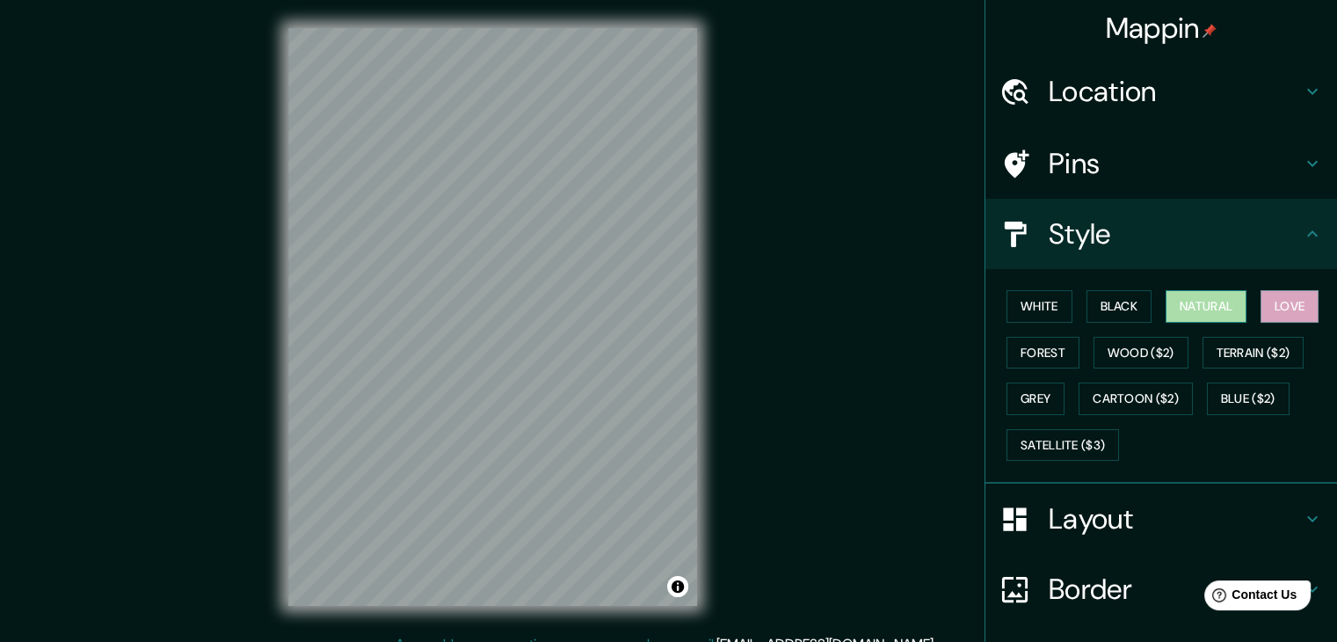
click at [1213, 300] on button "Natural" at bounding box center [1206, 306] width 81 height 33
click at [1239, 398] on button "Blue ($2)" at bounding box center [1248, 398] width 83 height 33
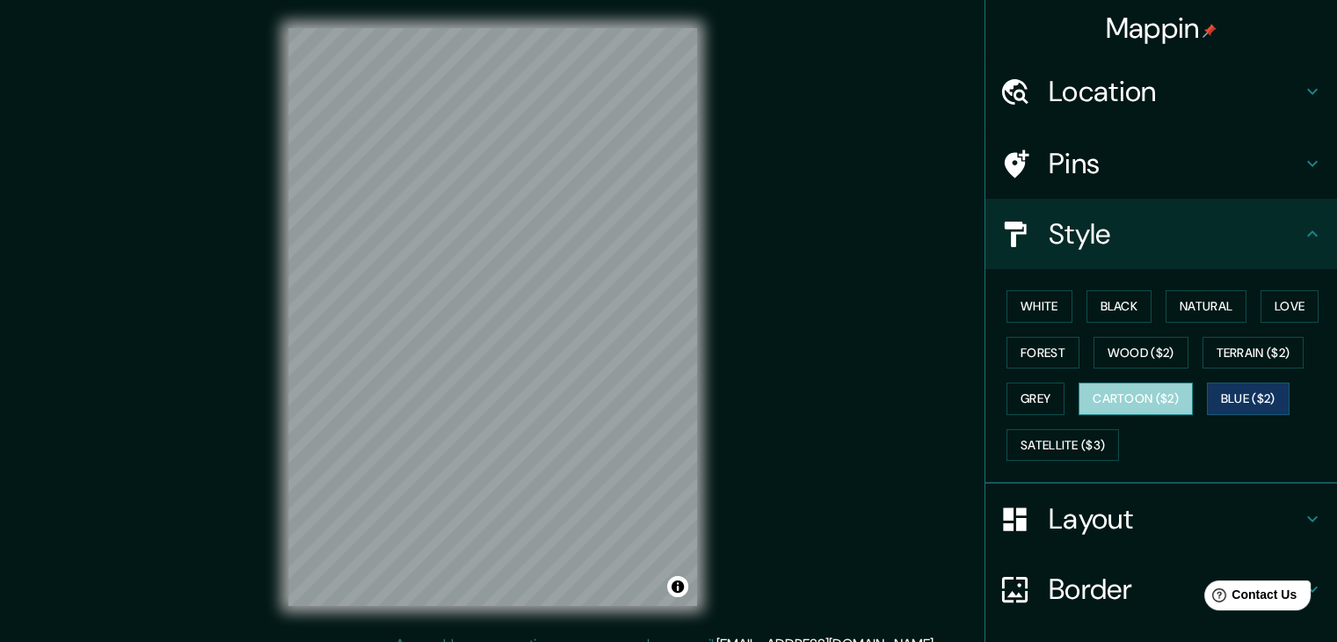
click at [1161, 388] on button "Cartoon ($2)" at bounding box center [1136, 398] width 114 height 33
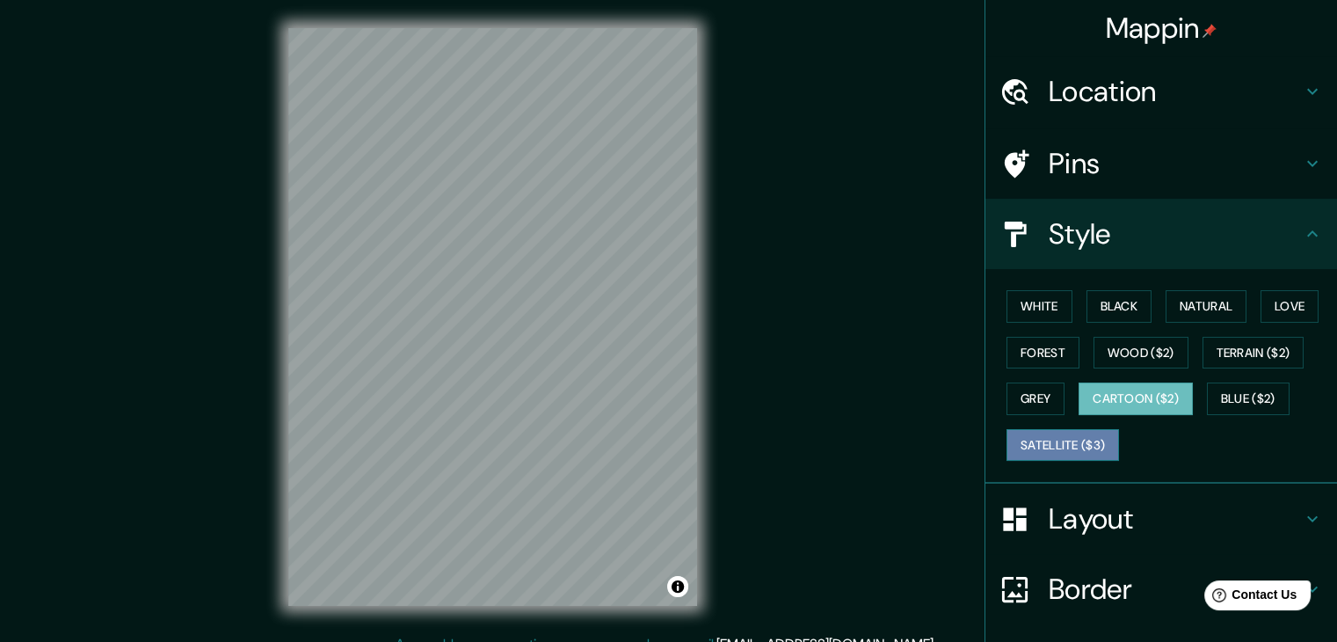
click at [1061, 454] on button "Satellite ($3)" at bounding box center [1062, 445] width 113 height 33
click at [700, 153] on div "© Mapbox © OpenStreetMap Improve this map © Maxar" at bounding box center [492, 317] width 465 height 634
click at [969, 10] on div "Mappin Location [GEOGRAPHIC_DATA], [GEOGRAPHIC_DATA], [GEOGRAPHIC_DATA] Pins St…" at bounding box center [668, 331] width 1337 height 662
click at [730, 185] on div "Mappin Location [GEOGRAPHIC_DATA], [GEOGRAPHIC_DATA], [GEOGRAPHIC_DATA] Pins St…" at bounding box center [668, 331] width 1337 height 662
click at [727, 120] on div "Mappin Location [GEOGRAPHIC_DATA], [GEOGRAPHIC_DATA], [GEOGRAPHIC_DATA] Pins St…" at bounding box center [668, 331] width 1337 height 662
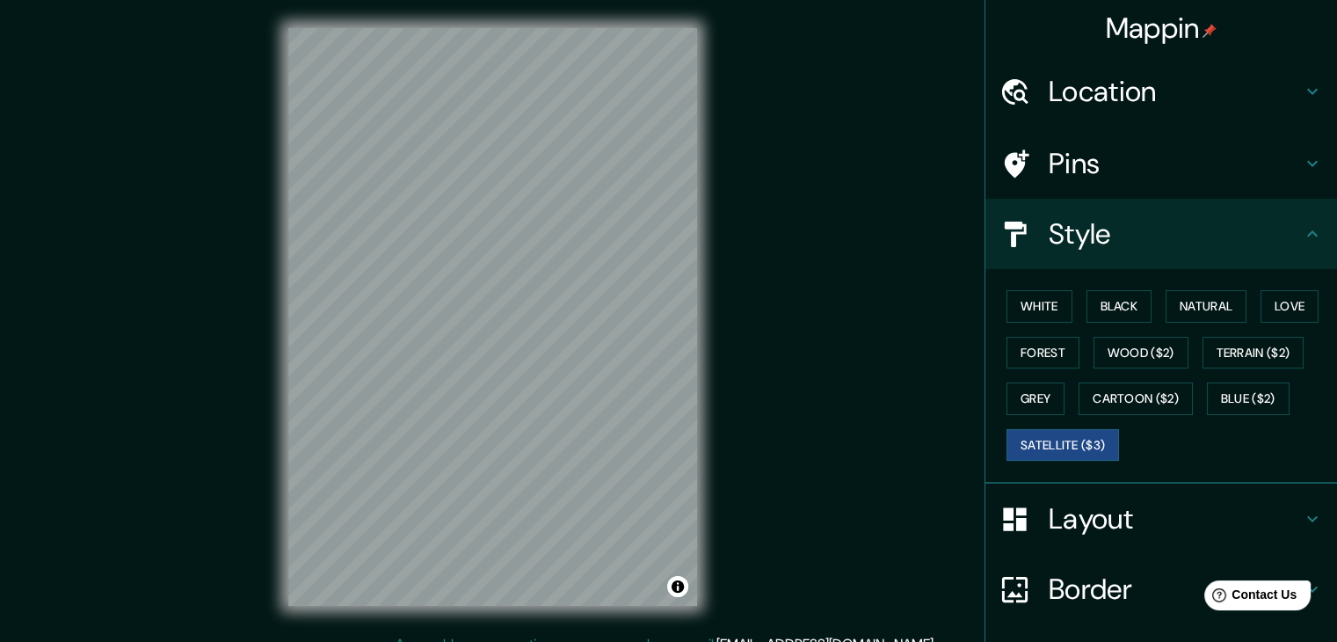
click at [828, 0] on html "Mappin Location [GEOGRAPHIC_DATA], [GEOGRAPHIC_DATA], [GEOGRAPHIC_DATA] Pins St…" at bounding box center [668, 321] width 1337 height 642
click at [765, 244] on div "Mappin Location [GEOGRAPHIC_DATA], [GEOGRAPHIC_DATA], [GEOGRAPHIC_DATA] Pins St…" at bounding box center [668, 331] width 1337 height 662
click at [776, 100] on div "Mappin Location [GEOGRAPHIC_DATA], [GEOGRAPHIC_DATA], [GEOGRAPHIC_DATA] Pins St…" at bounding box center [668, 331] width 1337 height 662
click at [714, 225] on div "© Mapbox © OpenStreetMap Improve this map © Maxar" at bounding box center [492, 317] width 465 height 634
click at [761, 351] on div "Mappin Location [GEOGRAPHIC_DATA], [GEOGRAPHIC_DATA], [GEOGRAPHIC_DATA] Pins St…" at bounding box center [668, 331] width 1337 height 662
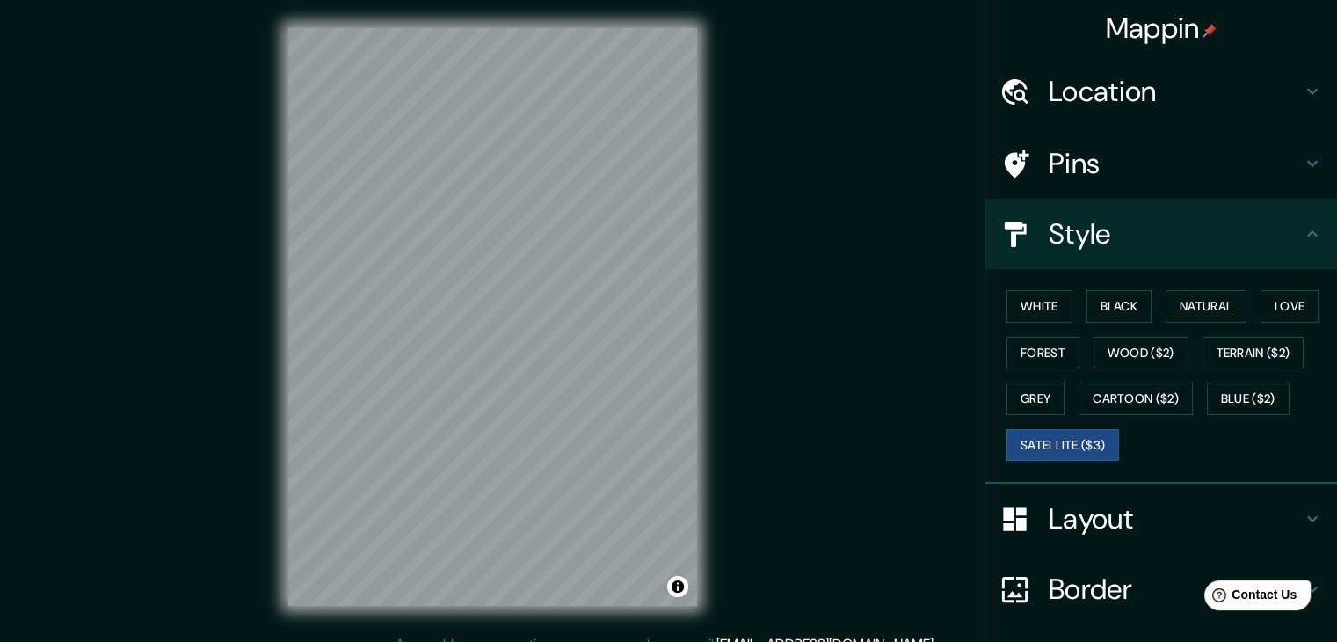
click at [832, 251] on div "Mappin Location [GEOGRAPHIC_DATA], [GEOGRAPHIC_DATA], [GEOGRAPHIC_DATA] Pins St…" at bounding box center [668, 331] width 1337 height 662
click at [204, 527] on div "Mappin Location [GEOGRAPHIC_DATA], [GEOGRAPHIC_DATA], [GEOGRAPHIC_DATA] Pins St…" at bounding box center [668, 331] width 1337 height 662
click at [234, 570] on div "Mappin Location [GEOGRAPHIC_DATA], [GEOGRAPHIC_DATA], [GEOGRAPHIC_DATA] Pins St…" at bounding box center [668, 331] width 1337 height 662
